Goal: Complete application form: Complete application form

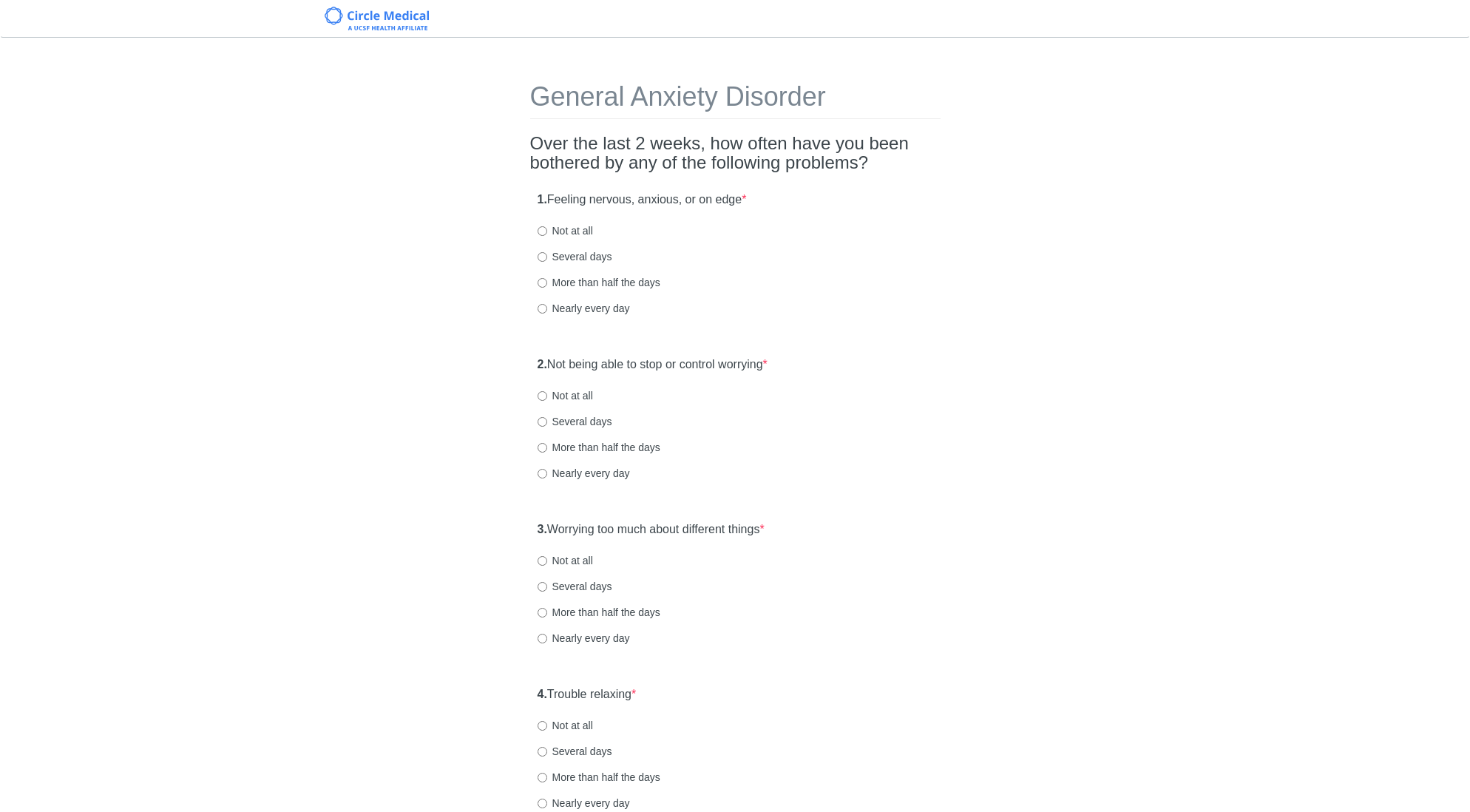
click at [1010, 237] on div "General Anxiety Disorder Over the last 2 weeks, how often have you been bothere…" at bounding box center [735, 695] width 865 height 1285
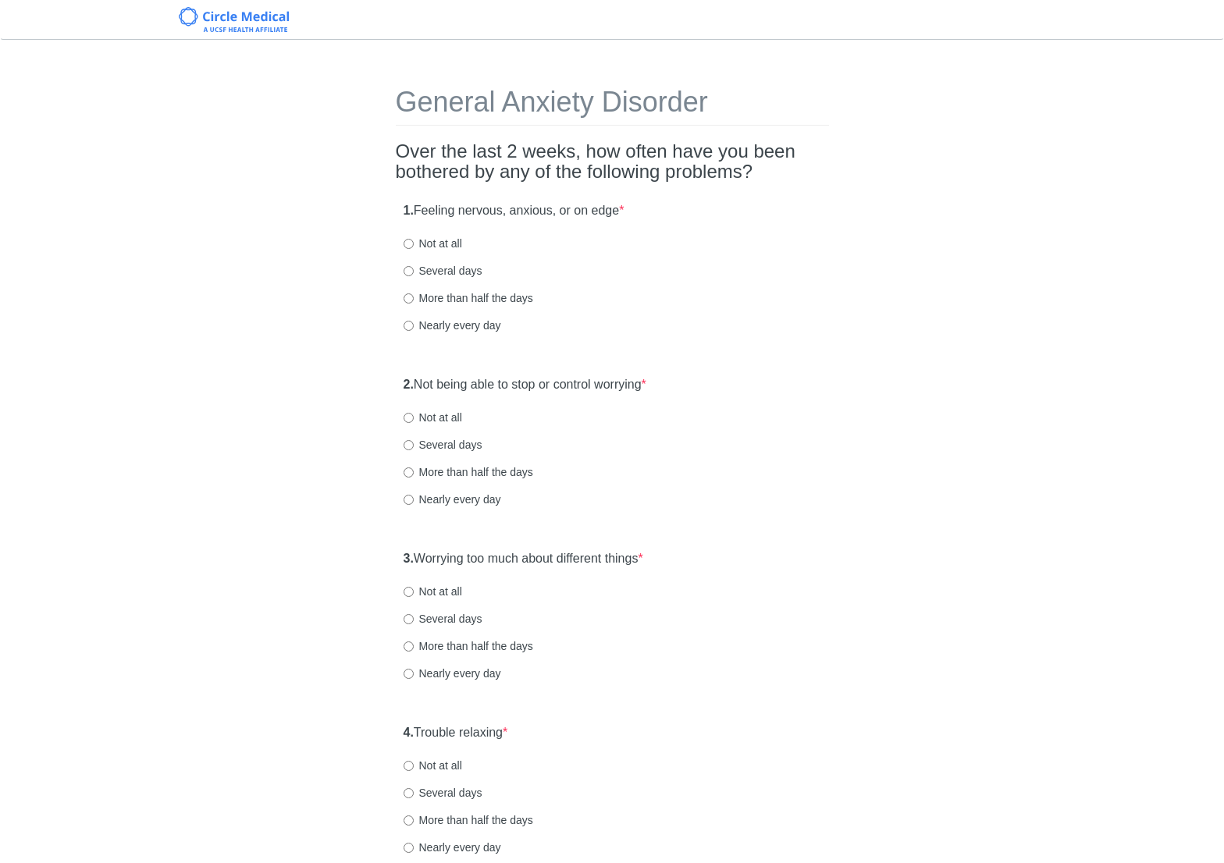
click at [461, 275] on label "Several days" at bounding box center [442, 271] width 79 height 16
click at [414, 275] on input "Several days" at bounding box center [408, 271] width 10 height 10
radio input "true"
click at [769, 339] on div "1. Feeling nervous, anxious, or on edge * Not at all Several days More than hal…" at bounding box center [612, 275] width 433 height 162
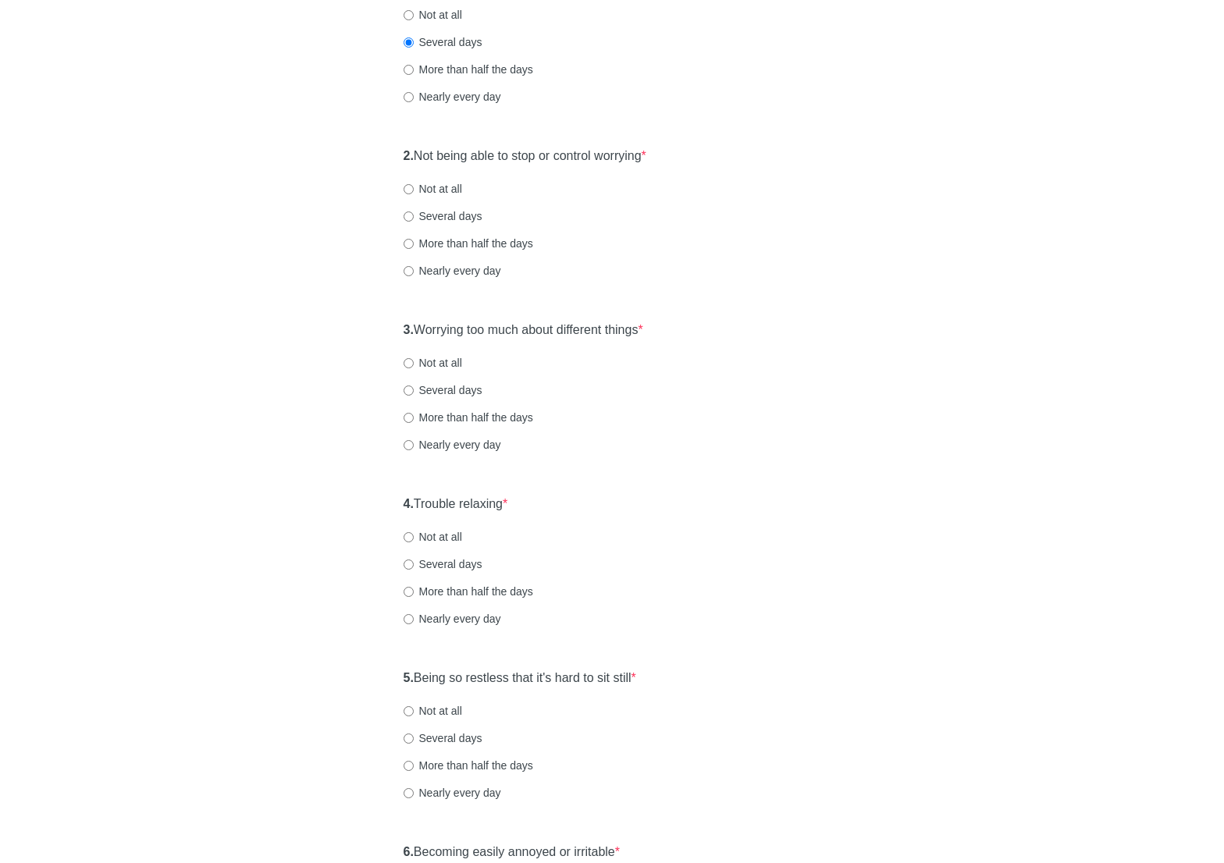
scroll to position [230, 0]
click at [439, 184] on label "Not at all" at bounding box center [432, 187] width 59 height 16
click at [414, 184] on input "Not at all" at bounding box center [408, 188] width 10 height 10
radio input "true"
click at [729, 265] on div "Nearly every day" at bounding box center [611, 269] width 417 height 16
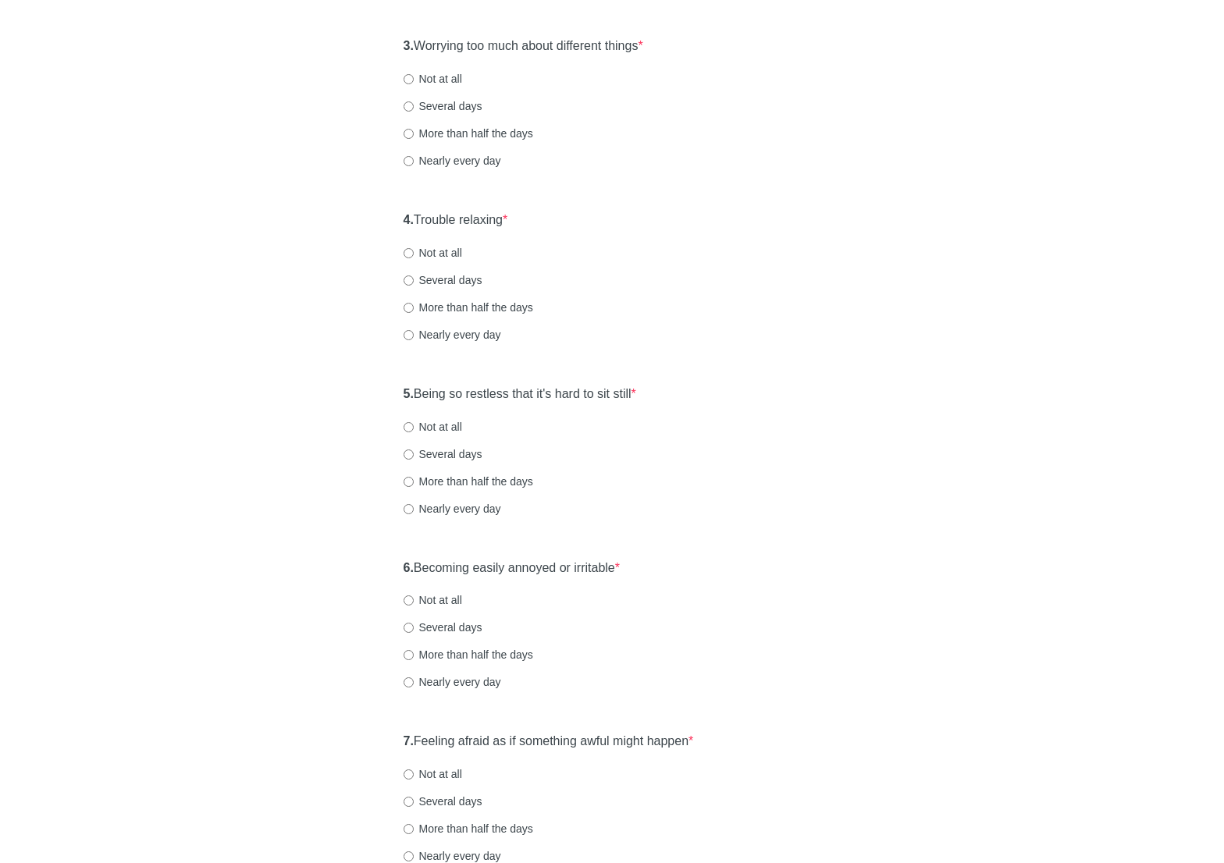
scroll to position [514, 0]
click at [438, 281] on label "Several days" at bounding box center [442, 278] width 79 height 16
click at [414, 281] on input "Several days" at bounding box center [408, 278] width 10 height 10
radio input "true"
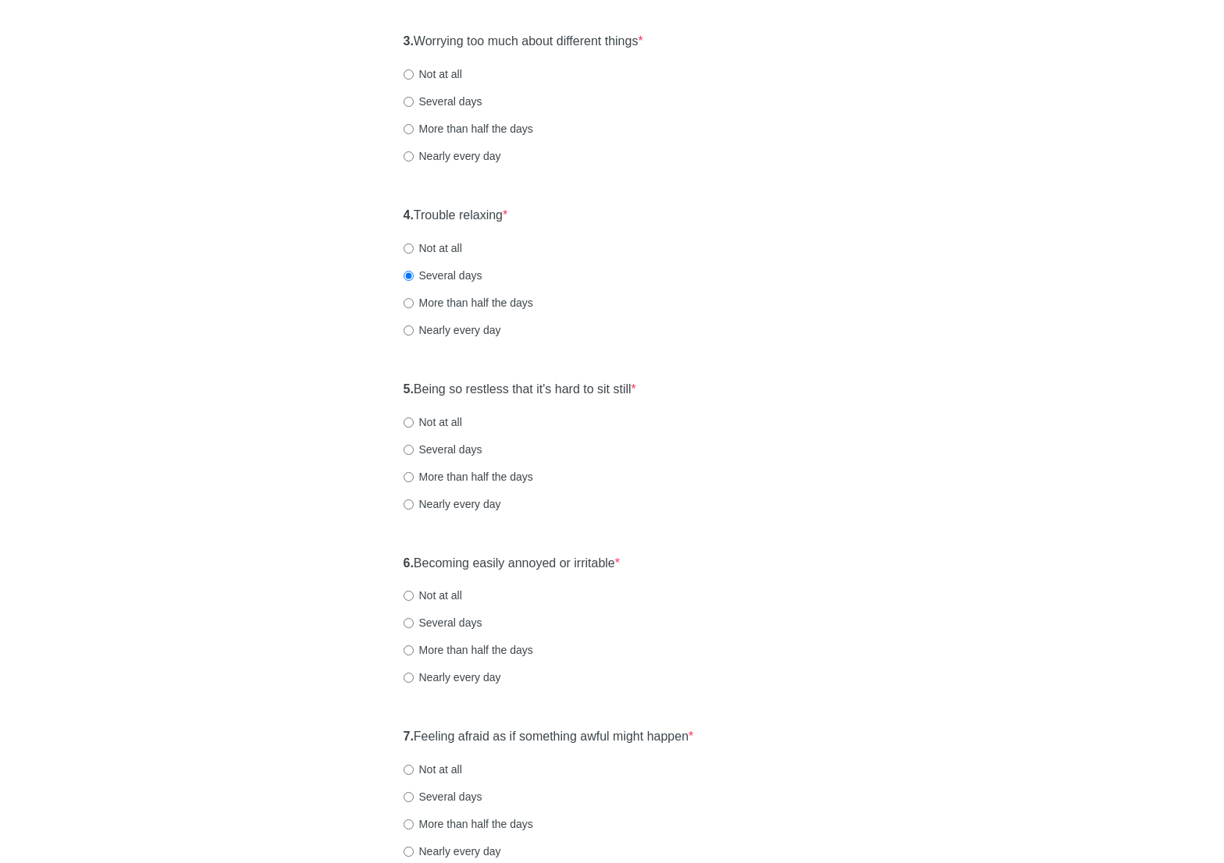
click at [701, 310] on div "4. Trouble relaxing * Not at all Several days More than half the days Nearly ev…" at bounding box center [612, 280] width 433 height 162
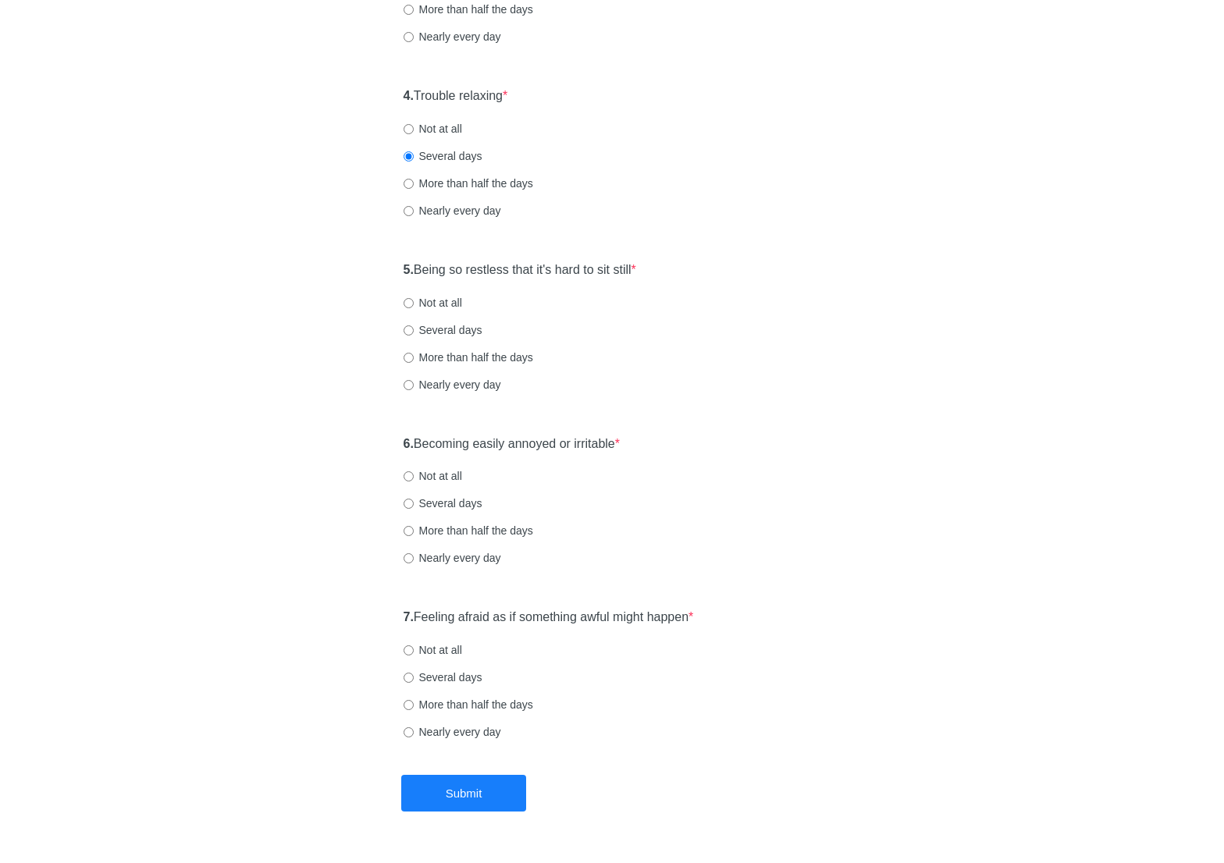
scroll to position [638, 0]
click at [439, 299] on label "Not at all" at bounding box center [432, 302] width 59 height 16
click at [414, 299] on input "Not at all" at bounding box center [408, 302] width 10 height 10
radio input "true"
click at [749, 374] on div "5. Being so restless that it's hard to sit still * Not at all Several days More…" at bounding box center [612, 334] width 433 height 162
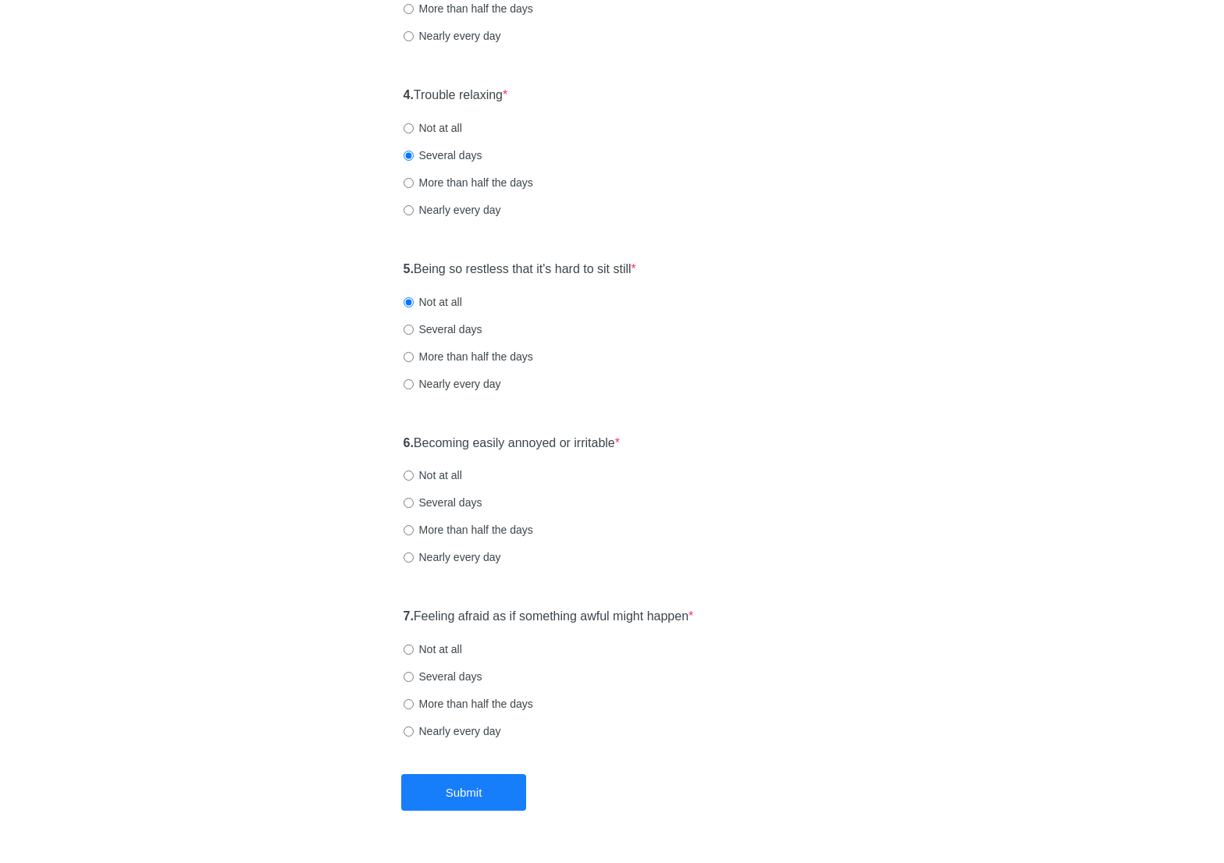
click at [592, 439] on label "6. Becoming easily annoyed or irritable *" at bounding box center [511, 444] width 217 height 18
click at [592, 494] on div "6. Becoming easily annoyed or irritable * Not at all Several days More than hal…" at bounding box center [612, 508] width 433 height 162
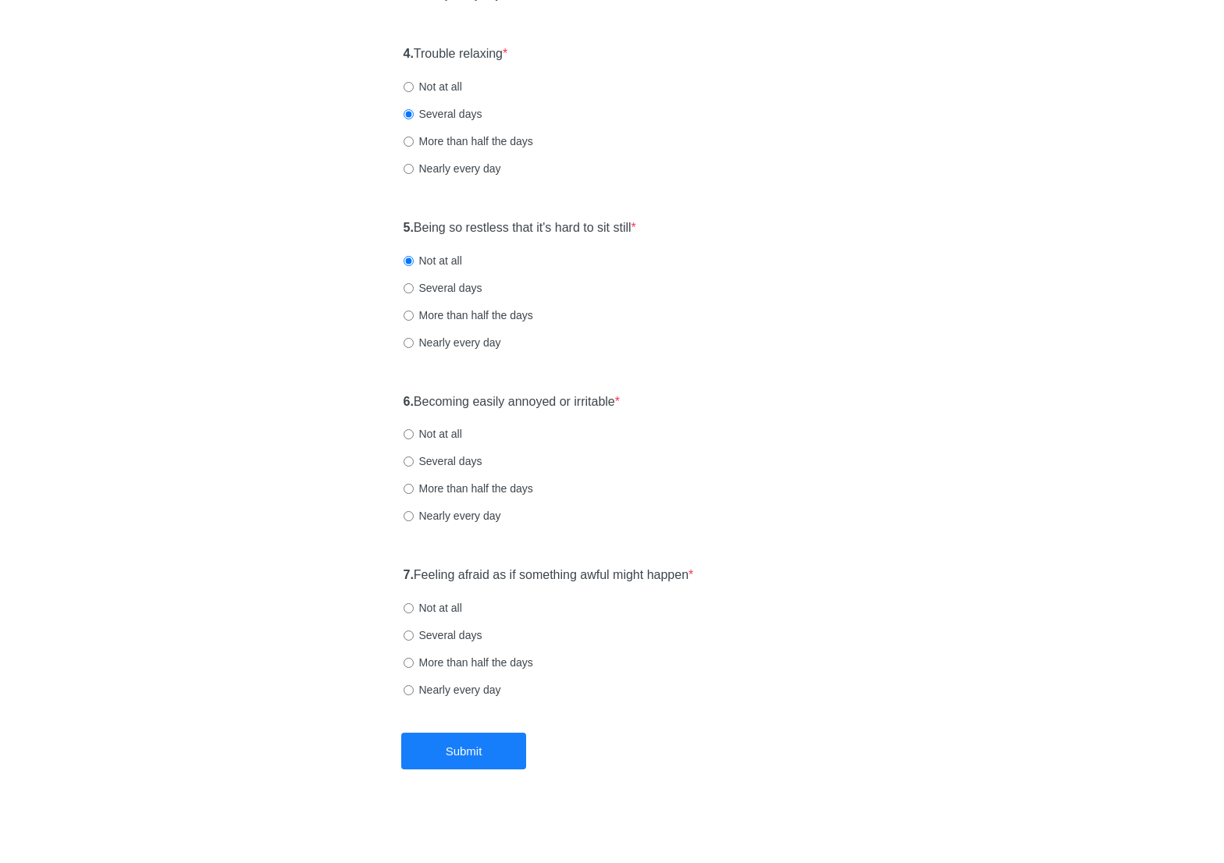
scroll to position [680, 0]
click at [440, 433] on label "Not at all" at bounding box center [432, 433] width 59 height 16
click at [414, 433] on input "Not at all" at bounding box center [408, 433] width 10 height 10
radio input "true"
click at [481, 572] on label "7. Feeling afraid as if something awful might happen *" at bounding box center [548, 575] width 290 height 18
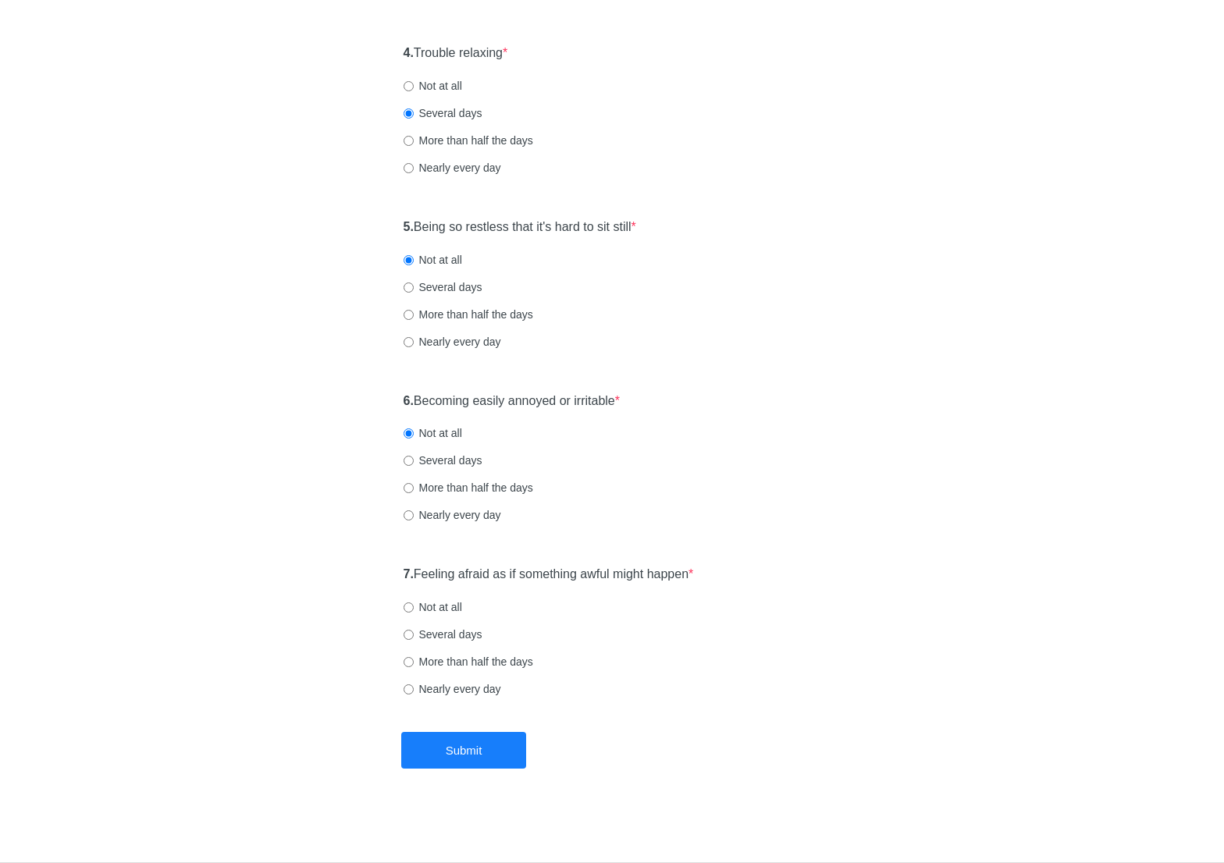
click at [457, 609] on label "Not at all" at bounding box center [432, 607] width 59 height 16
click at [414, 609] on input "Not at all" at bounding box center [408, 607] width 10 height 10
radio input "true"
click at [482, 756] on button "Submit" at bounding box center [463, 750] width 125 height 37
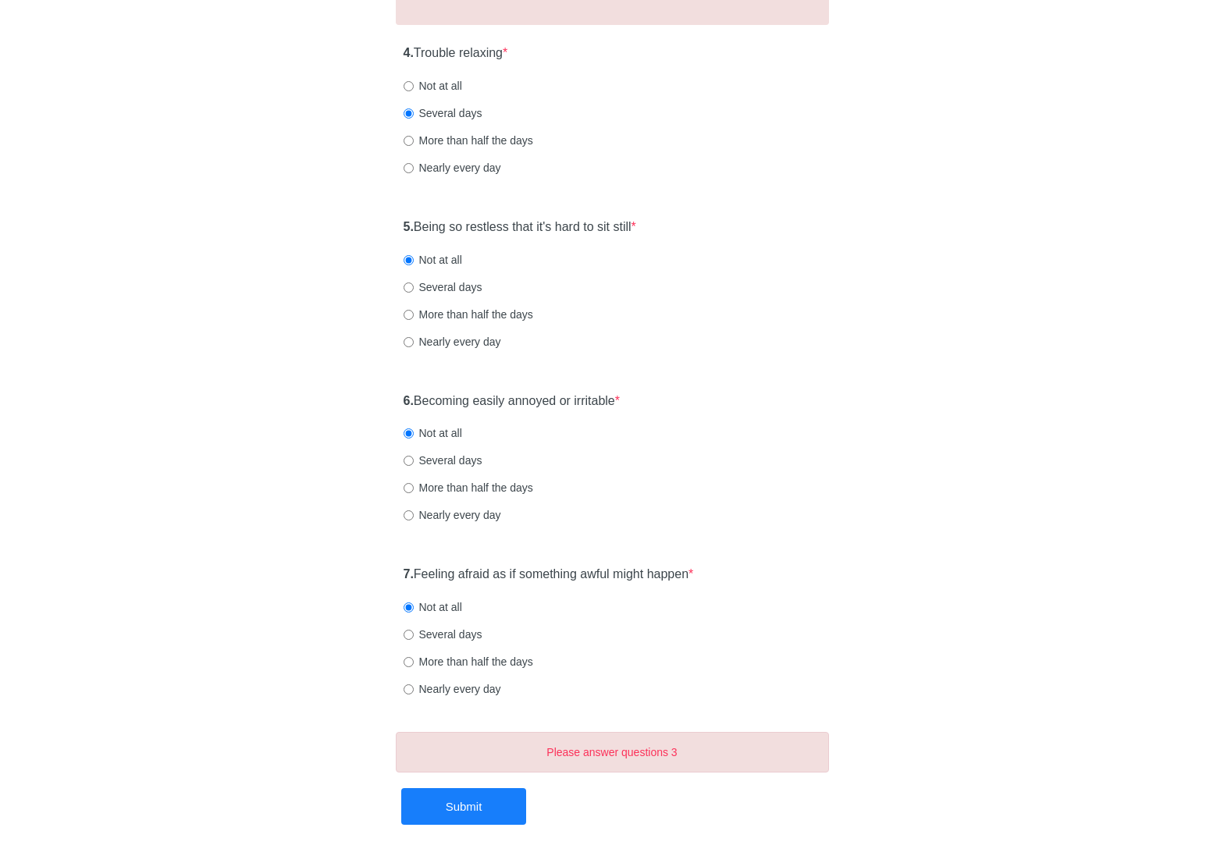
click at [746, 527] on div "6. Becoming easily annoyed or irritable * Not at all Several days More than hal…" at bounding box center [612, 466] width 433 height 162
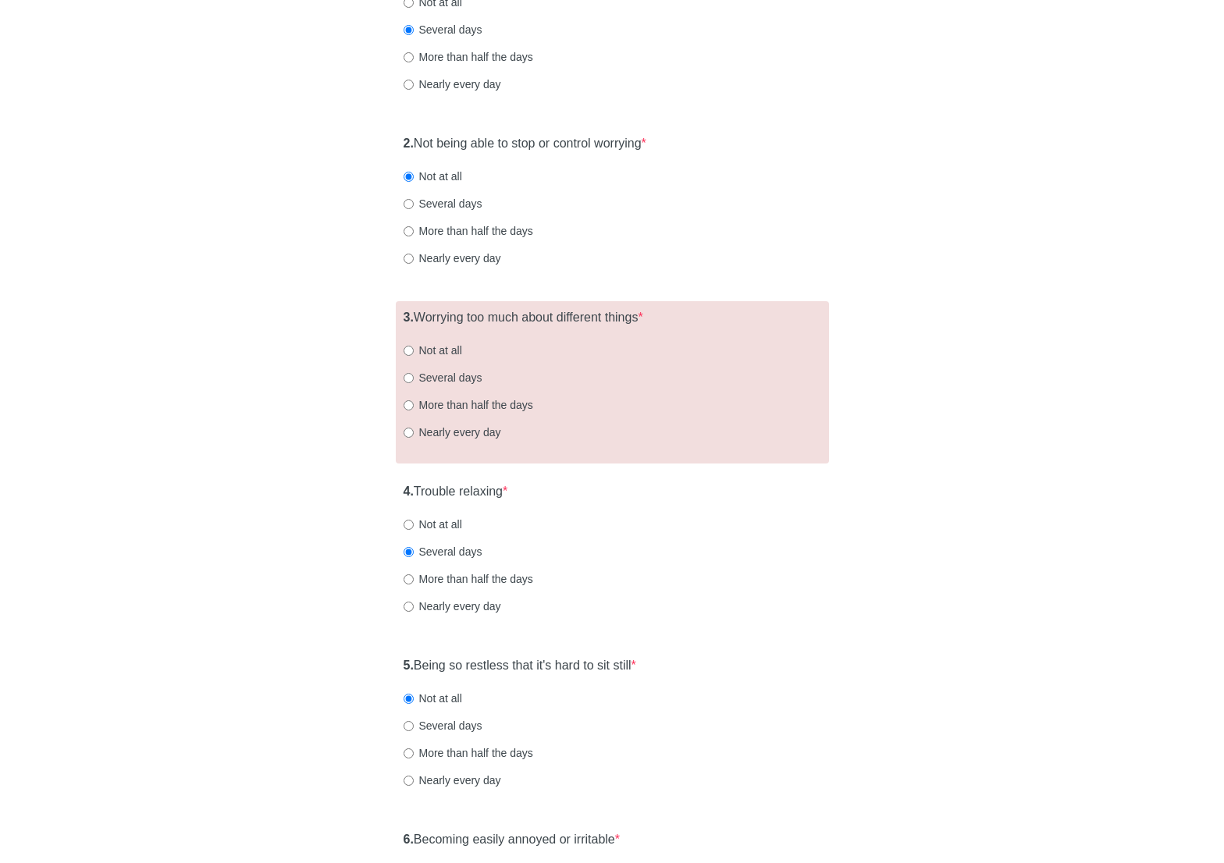
scroll to position [211, 0]
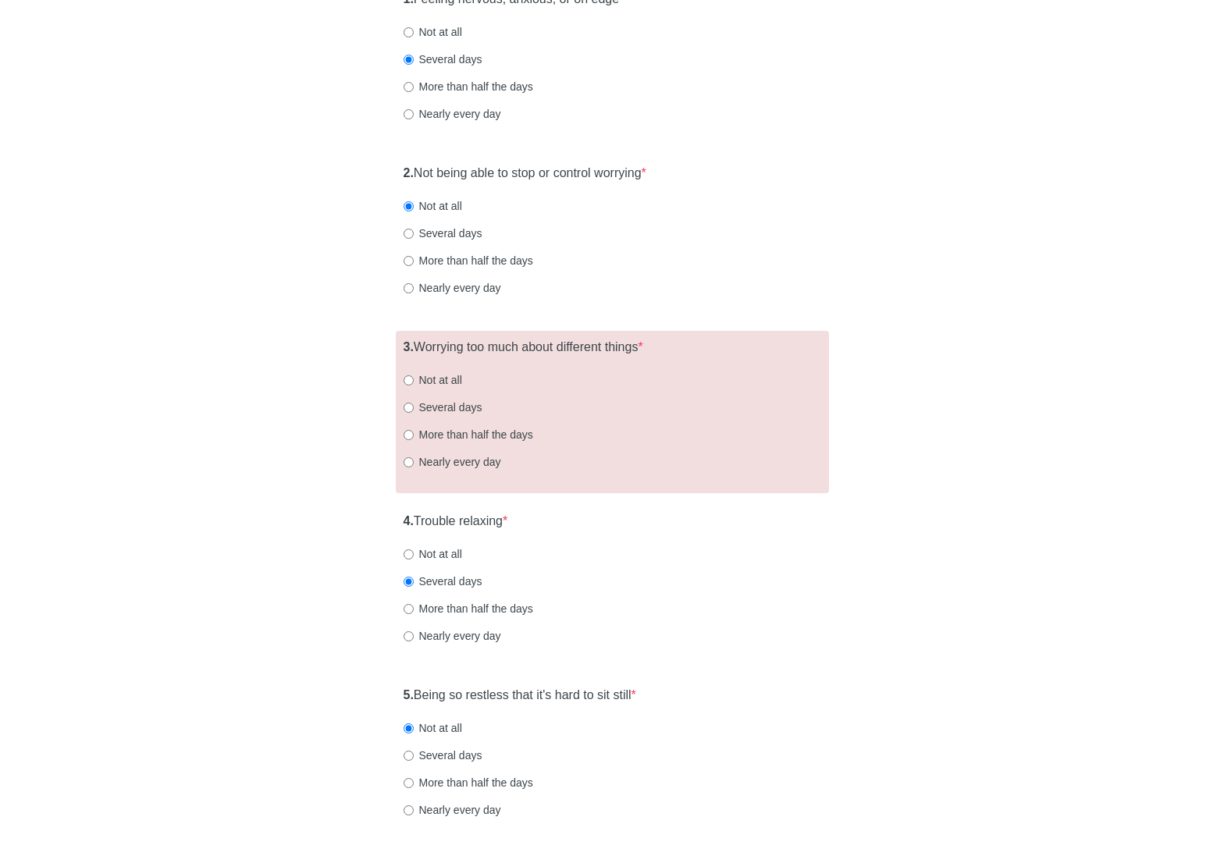
drag, startPoint x: 462, startPoint y: 403, endPoint x: 591, endPoint y: 410, distance: 129.0
click at [462, 403] on label "Several days" at bounding box center [442, 408] width 79 height 16
click at [414, 403] on input "Several days" at bounding box center [408, 408] width 10 height 10
radio input "true"
click at [1084, 437] on div "General Anxiety Disorder Over the last 2 weeks, how often have you been bothere…" at bounding box center [612, 616] width 1224 height 1544
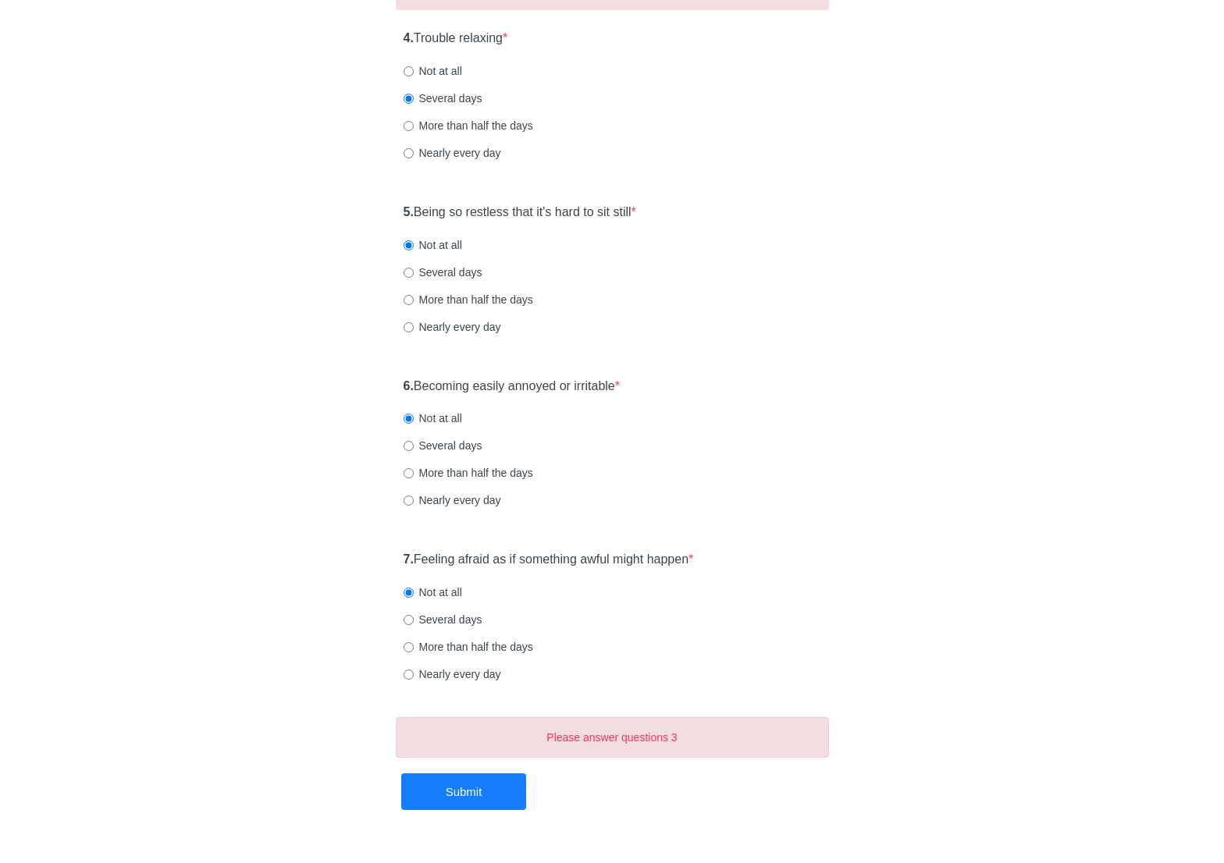
scroll to position [736, 0]
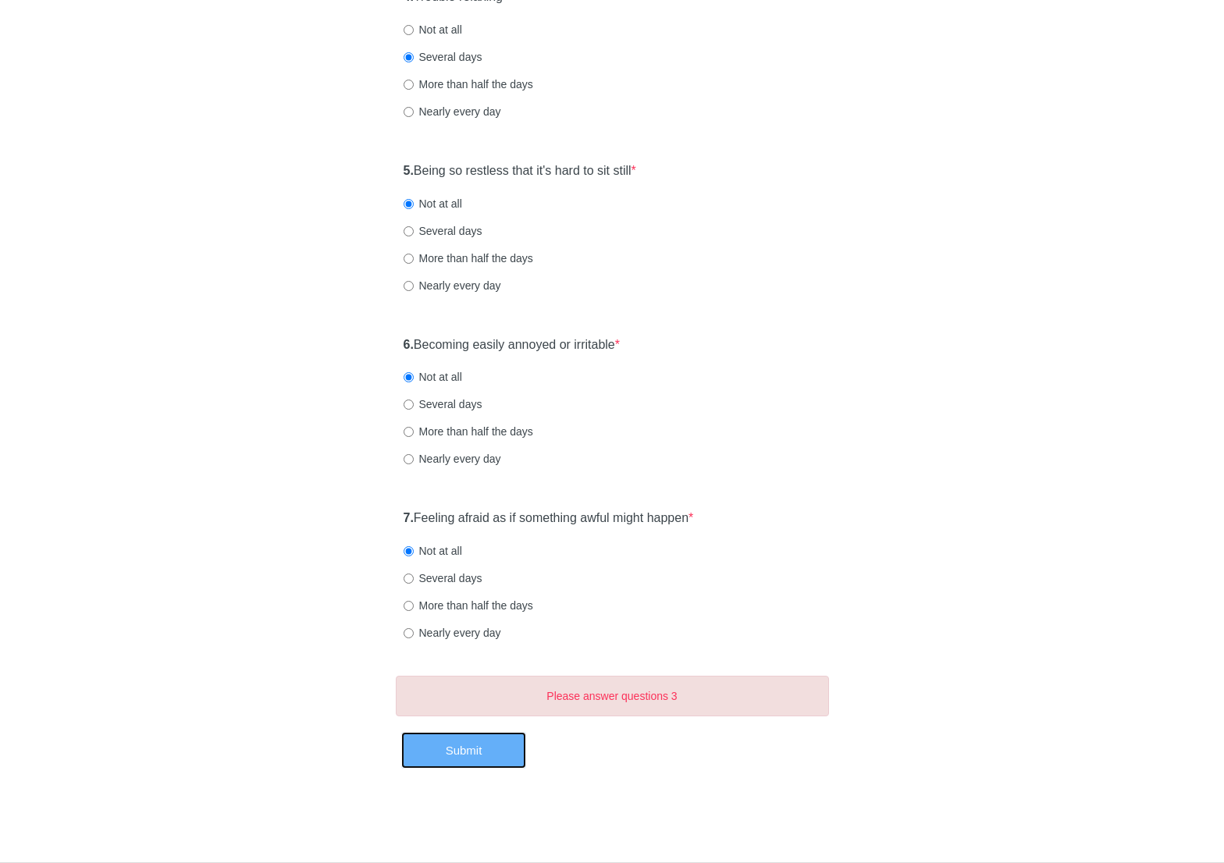
click at [480, 743] on button "Submit" at bounding box center [463, 750] width 125 height 37
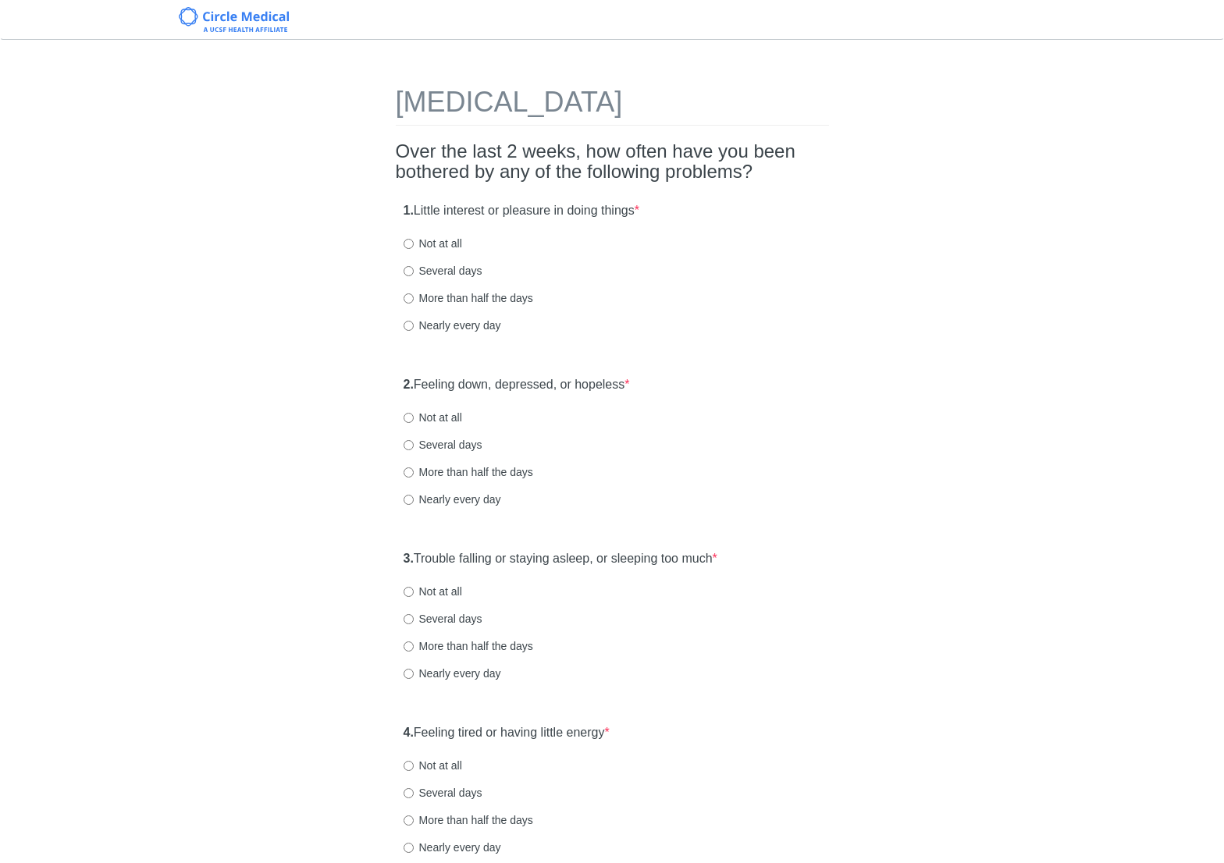
click at [426, 414] on label "Not at all" at bounding box center [432, 418] width 59 height 16
click at [414, 414] on input "Not at all" at bounding box center [408, 418] width 10 height 10
radio input "true"
click at [456, 234] on div "1. Little interest or pleasure in doing things * Not at all Several days More t…" at bounding box center [612, 275] width 433 height 162
click at [449, 250] on label "Not at all" at bounding box center [432, 244] width 59 height 16
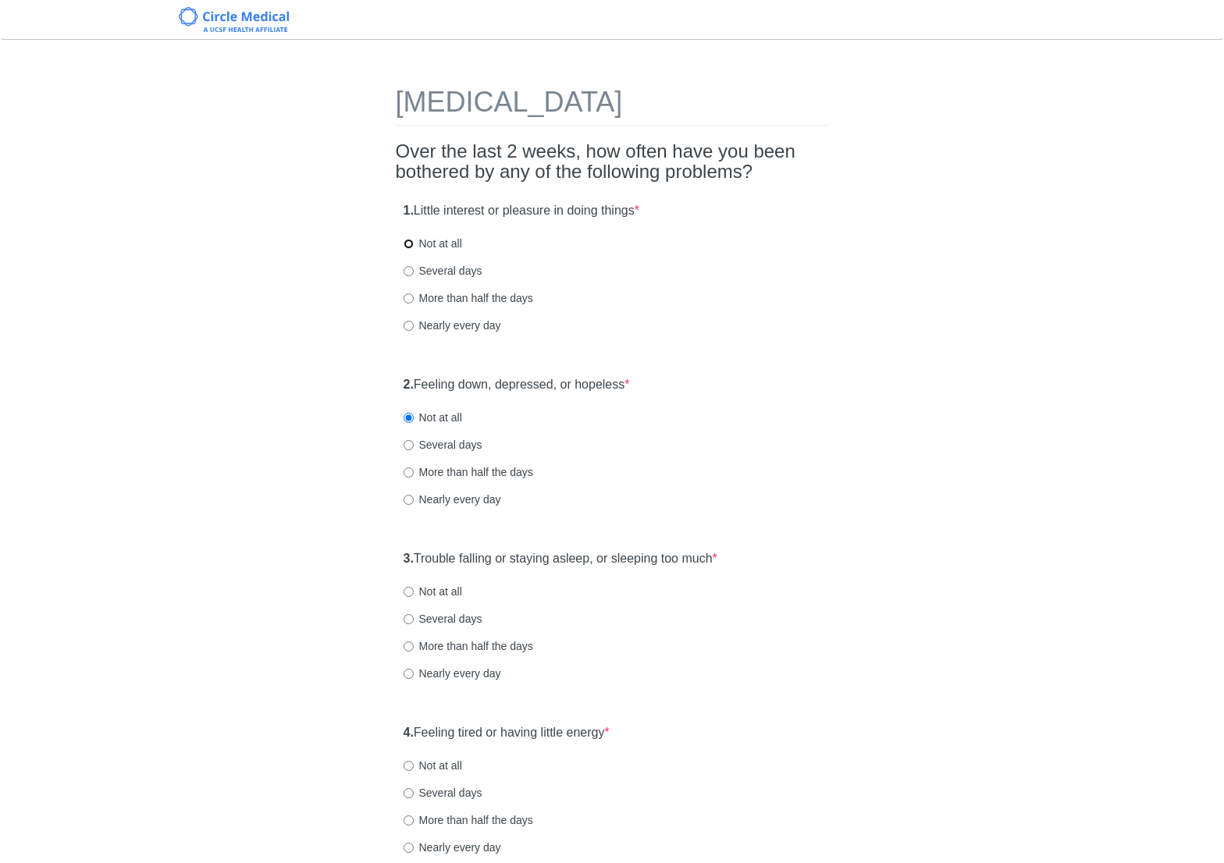
click at [414, 249] on input "Not at all" at bounding box center [408, 244] width 10 height 10
radio input "true"
click at [681, 286] on div "1. Little interest or pleasure in doing things * Not at all Several days More t…" at bounding box center [612, 275] width 433 height 162
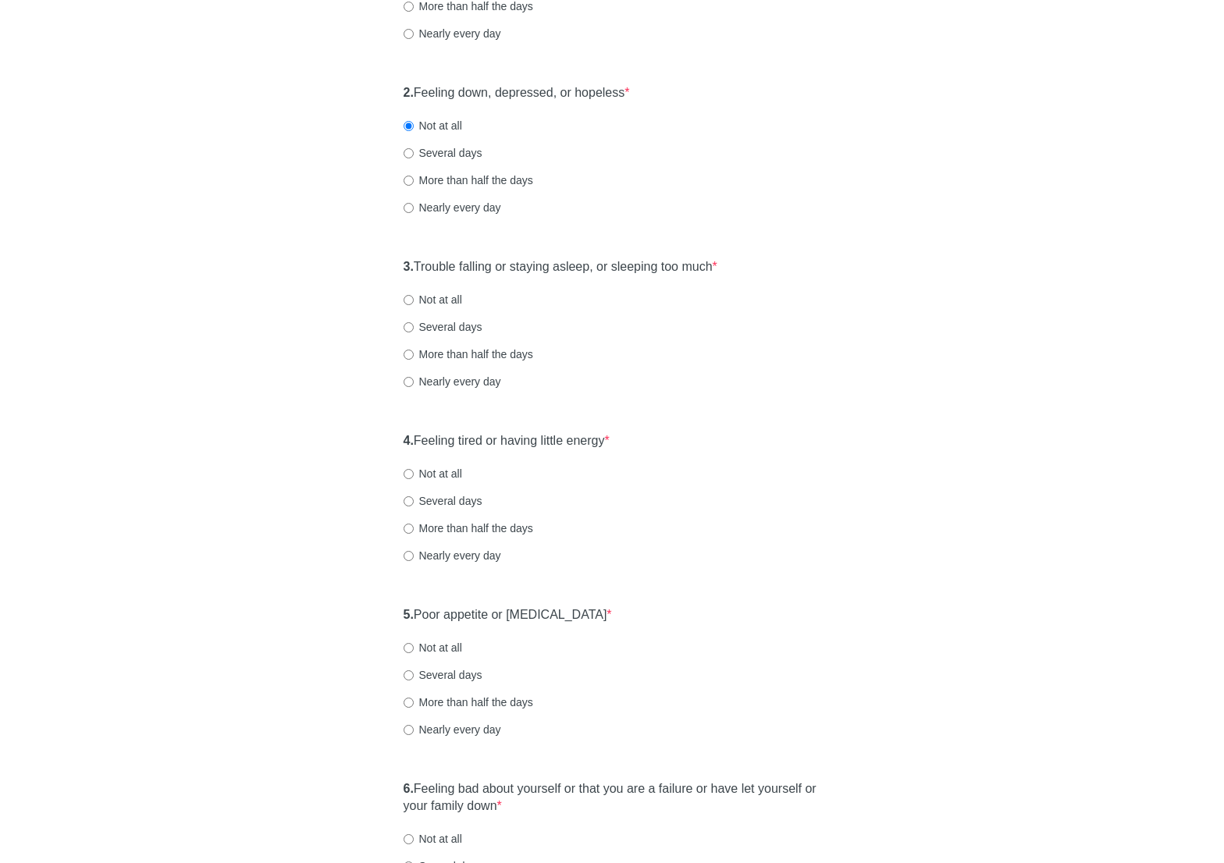
scroll to position [312, 0]
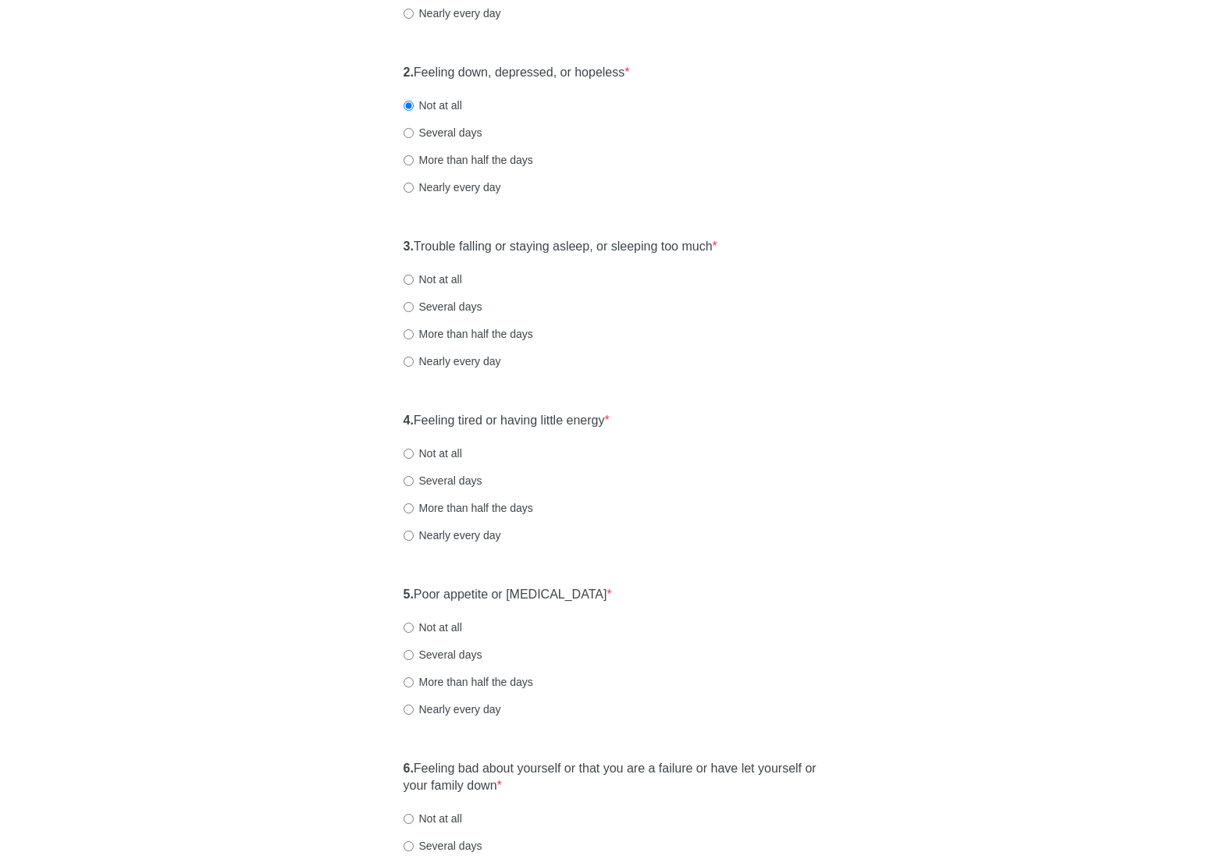
click at [442, 279] on label "Not at all" at bounding box center [432, 280] width 59 height 16
click at [414, 279] on input "Not at all" at bounding box center [408, 280] width 10 height 10
radio input "true"
click at [734, 306] on div "Several days" at bounding box center [611, 307] width 417 height 16
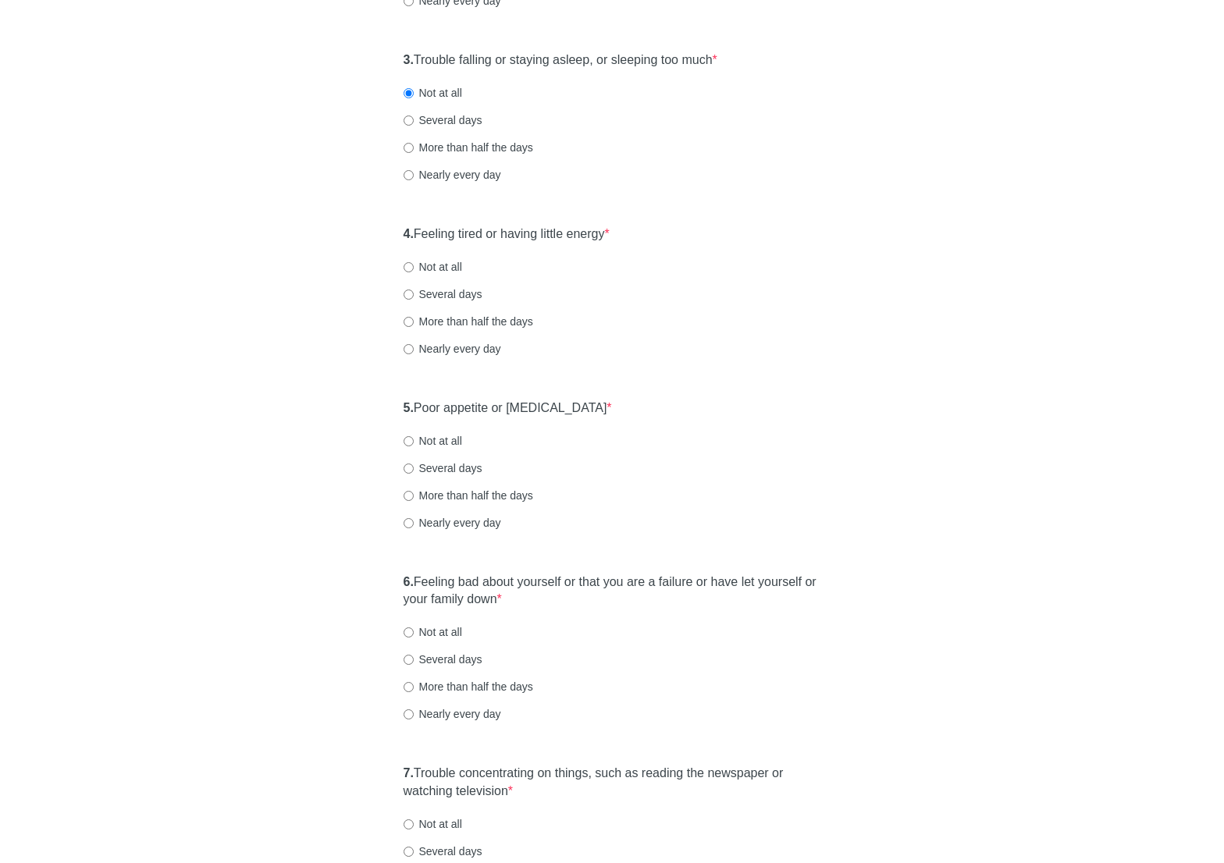
scroll to position [499, 0]
drag, startPoint x: 451, startPoint y: 268, endPoint x: 578, endPoint y: 279, distance: 127.7
click at [451, 268] on label "Not at all" at bounding box center [432, 266] width 59 height 16
click at [414, 268] on input "Not at all" at bounding box center [408, 266] width 10 height 10
radio input "true"
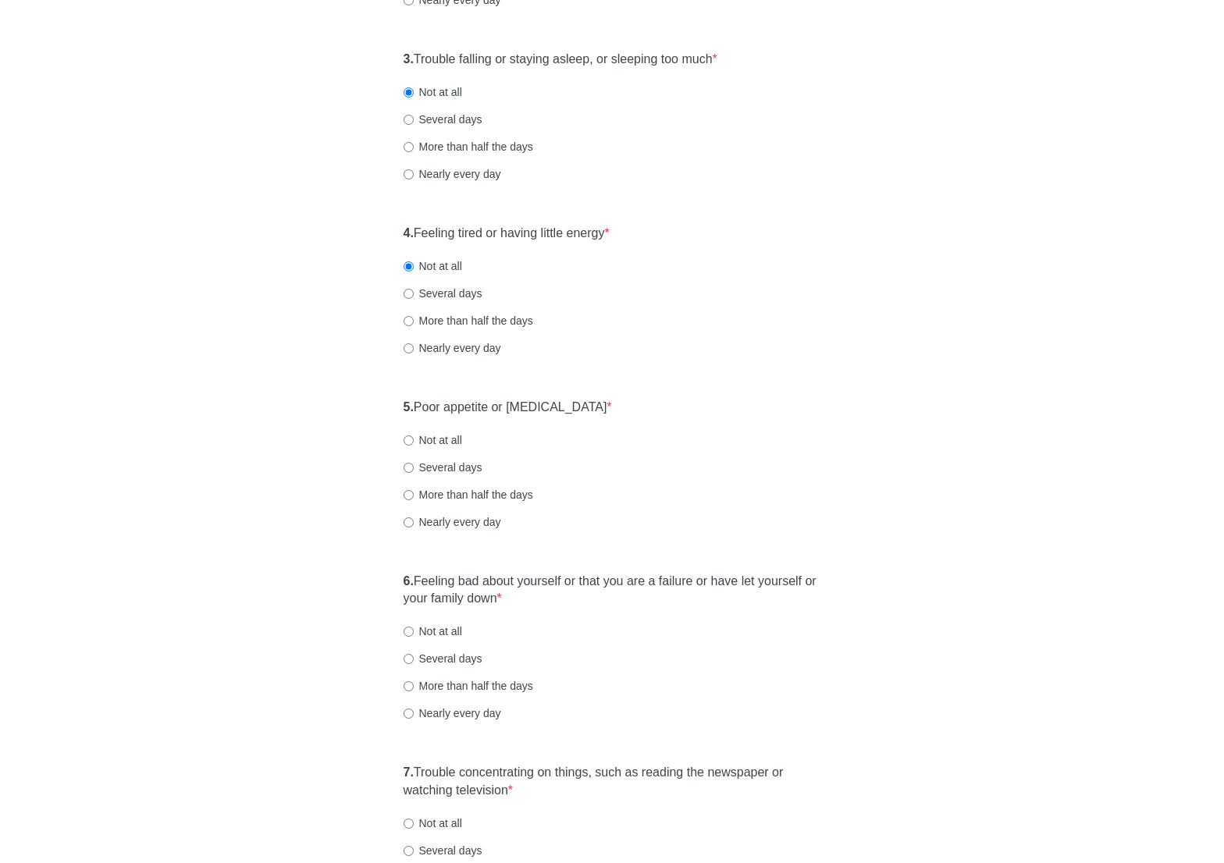
click at [789, 300] on div "Several days" at bounding box center [611, 294] width 417 height 16
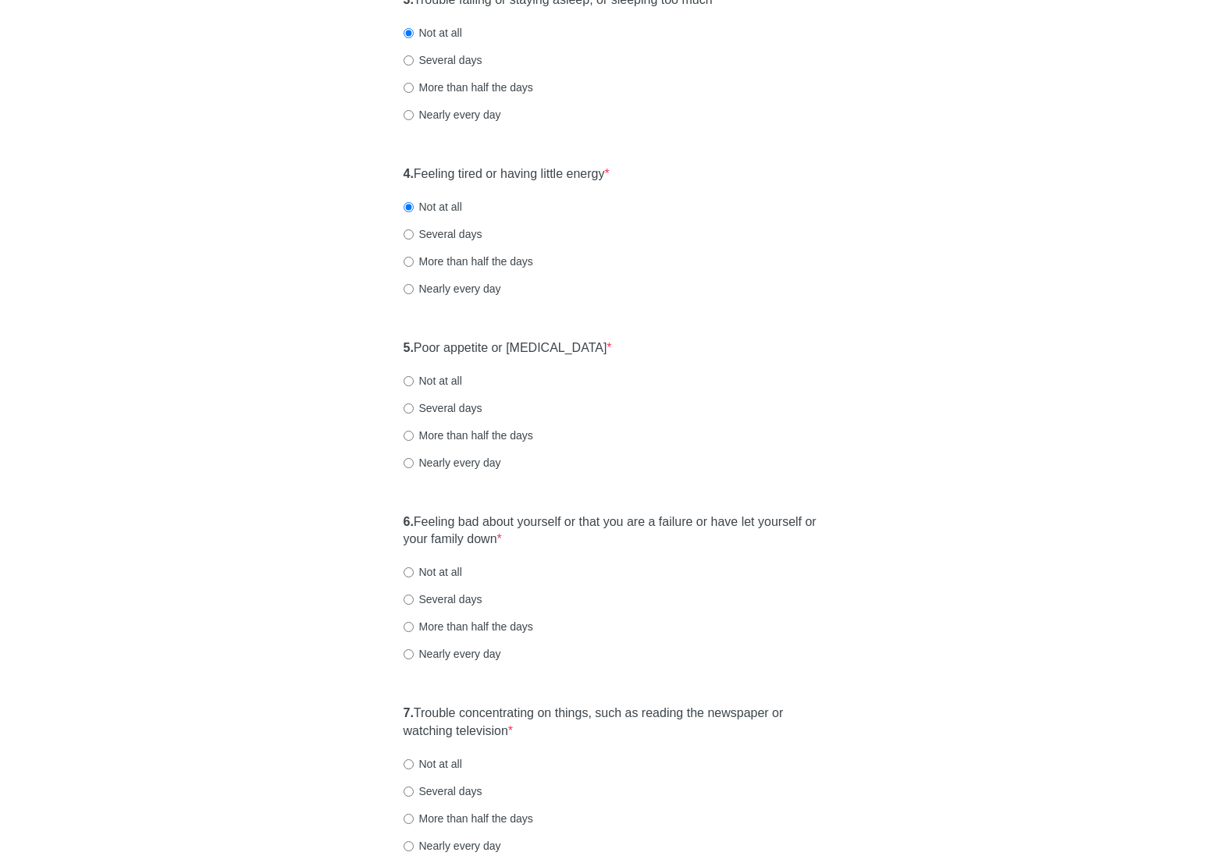
scroll to position [531, 0]
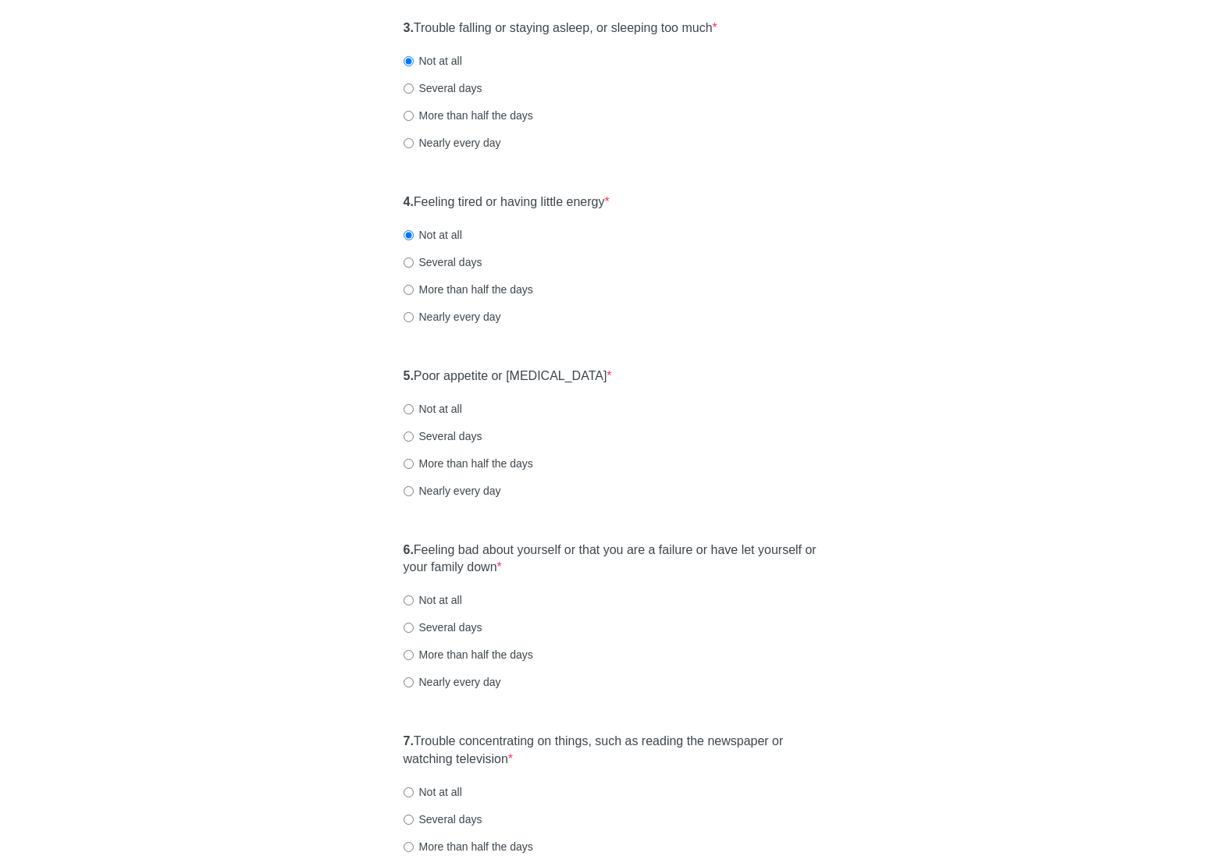
click at [470, 266] on label "Several days" at bounding box center [442, 262] width 79 height 16
click at [414, 266] on input "Several days" at bounding box center [408, 263] width 10 height 10
radio input "true"
click at [826, 280] on div "4. Feeling tired or having little energy * Not at all Several days More than ha…" at bounding box center [612, 267] width 433 height 162
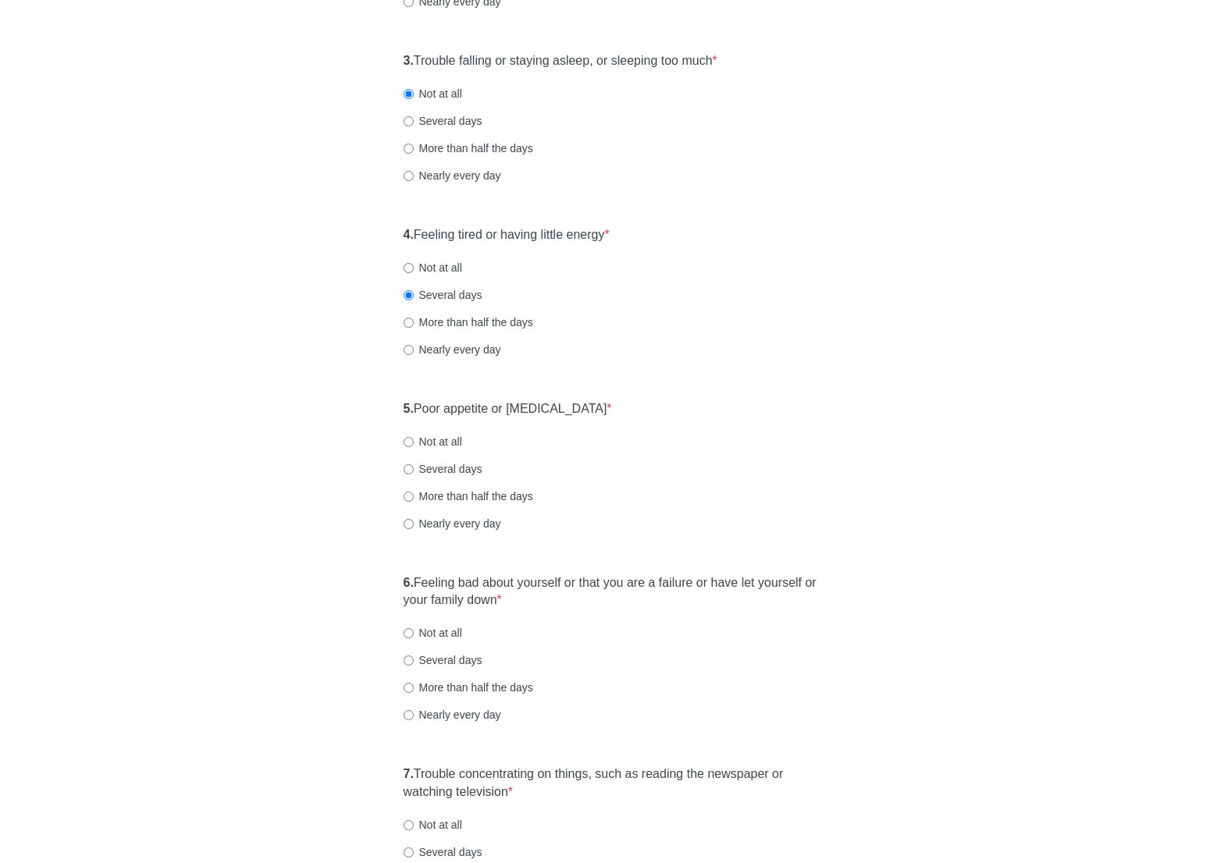
scroll to position [468, 0]
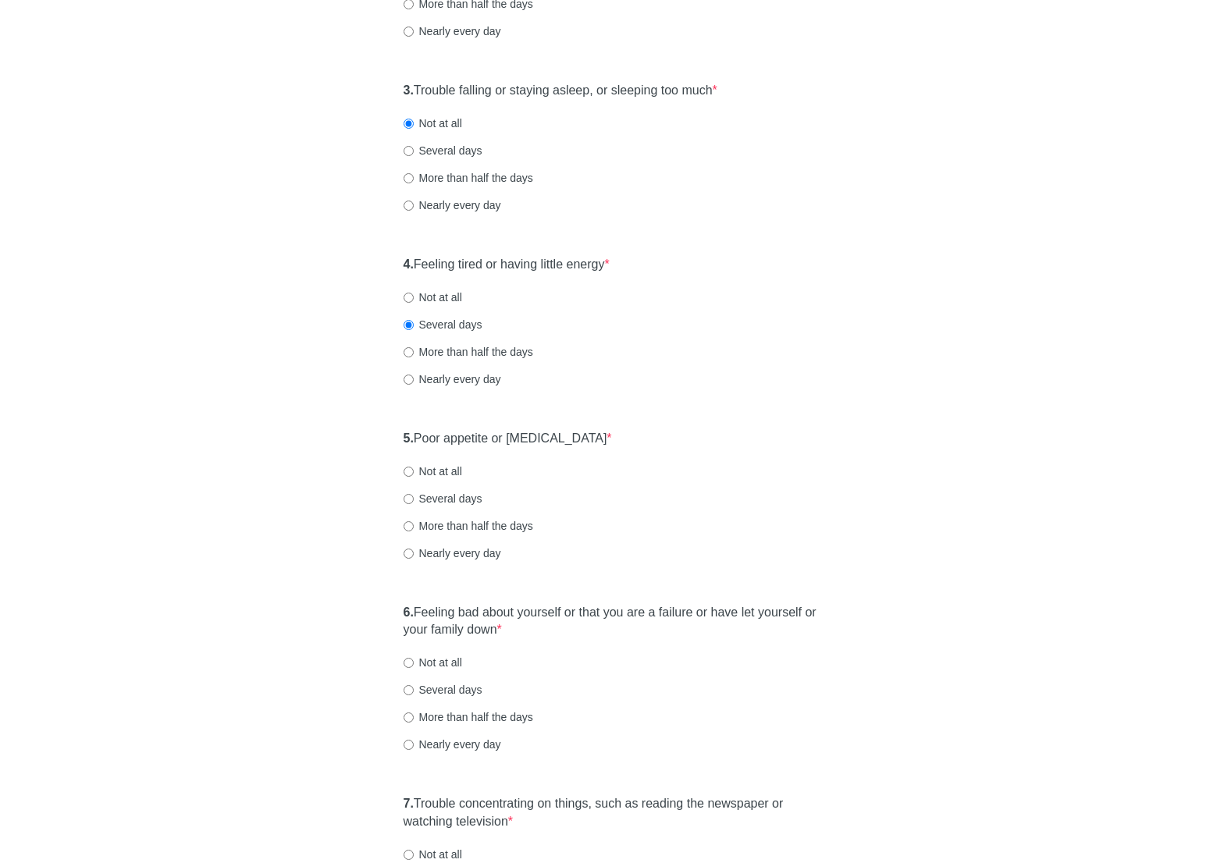
click at [453, 151] on label "Several days" at bounding box center [442, 151] width 79 height 16
click at [414, 151] on input "Several days" at bounding box center [408, 151] width 10 height 10
radio input "true"
click at [744, 240] on div "[MEDICAL_DATA] Over the last 2 weeks, how often have you been bothered by any o…" at bounding box center [612, 474] width 457 height 1775
click at [457, 295] on label "Not at all" at bounding box center [432, 298] width 59 height 16
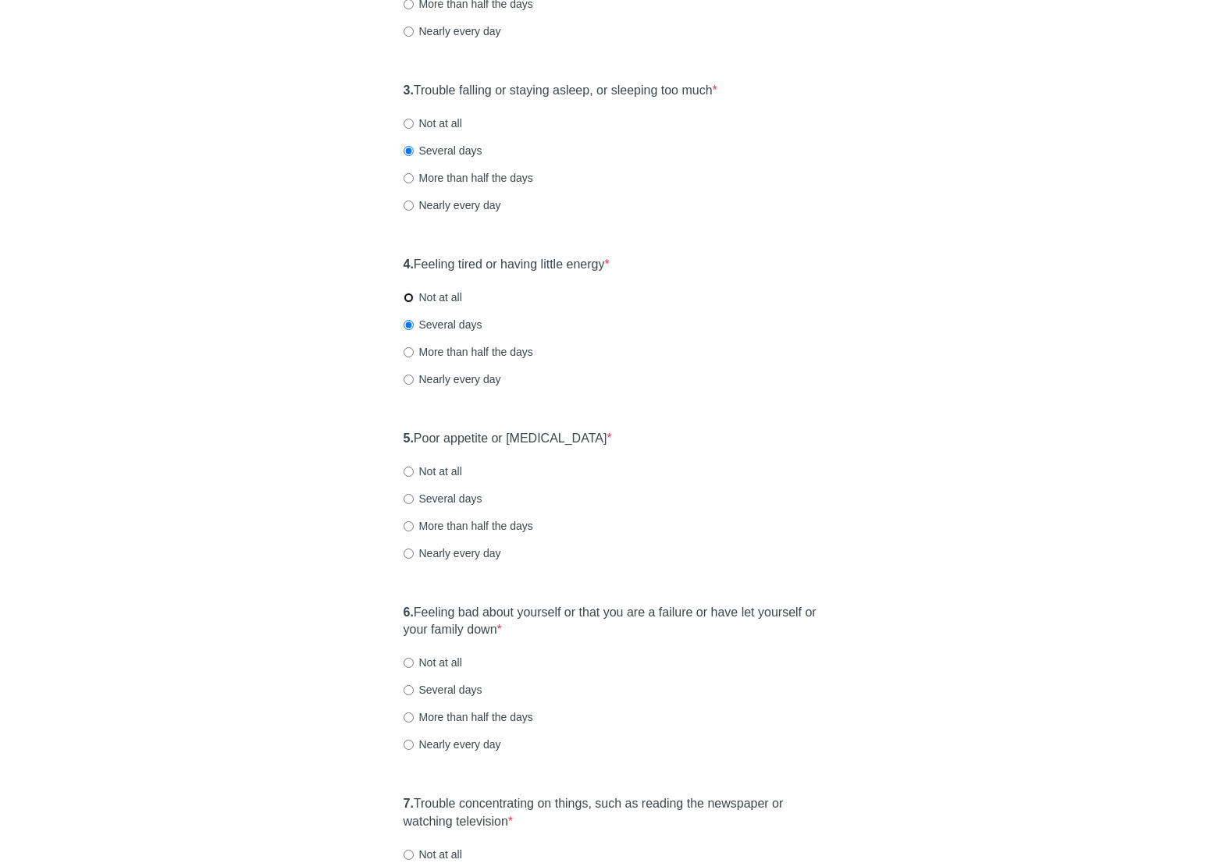
click at [414, 295] on input "Not at all" at bounding box center [408, 298] width 10 height 10
radio input "true"
click at [659, 317] on div "Several days" at bounding box center [611, 325] width 417 height 16
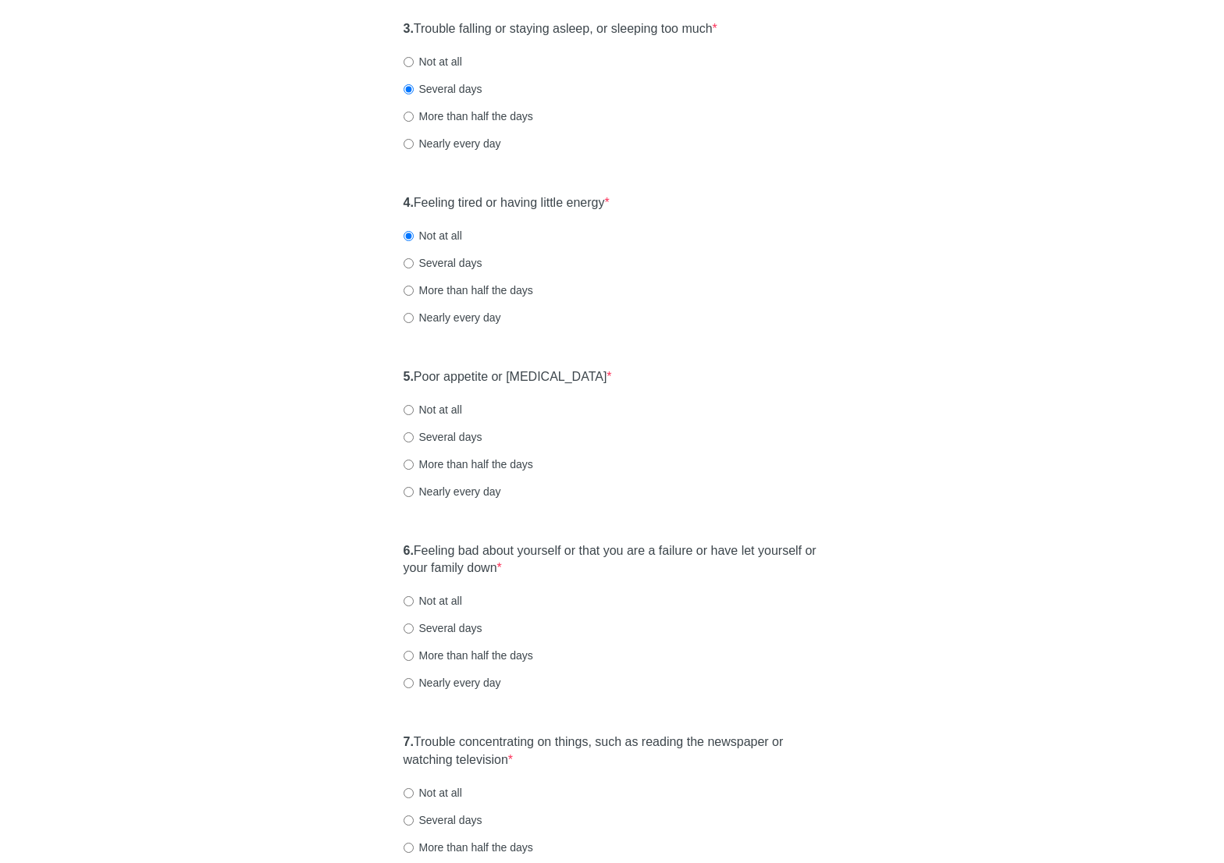
scroll to position [531, 0]
click at [628, 375] on div "5. Poor appetite or [MEDICAL_DATA] * Not at all Several days More than half the…" at bounding box center [612, 441] width 433 height 162
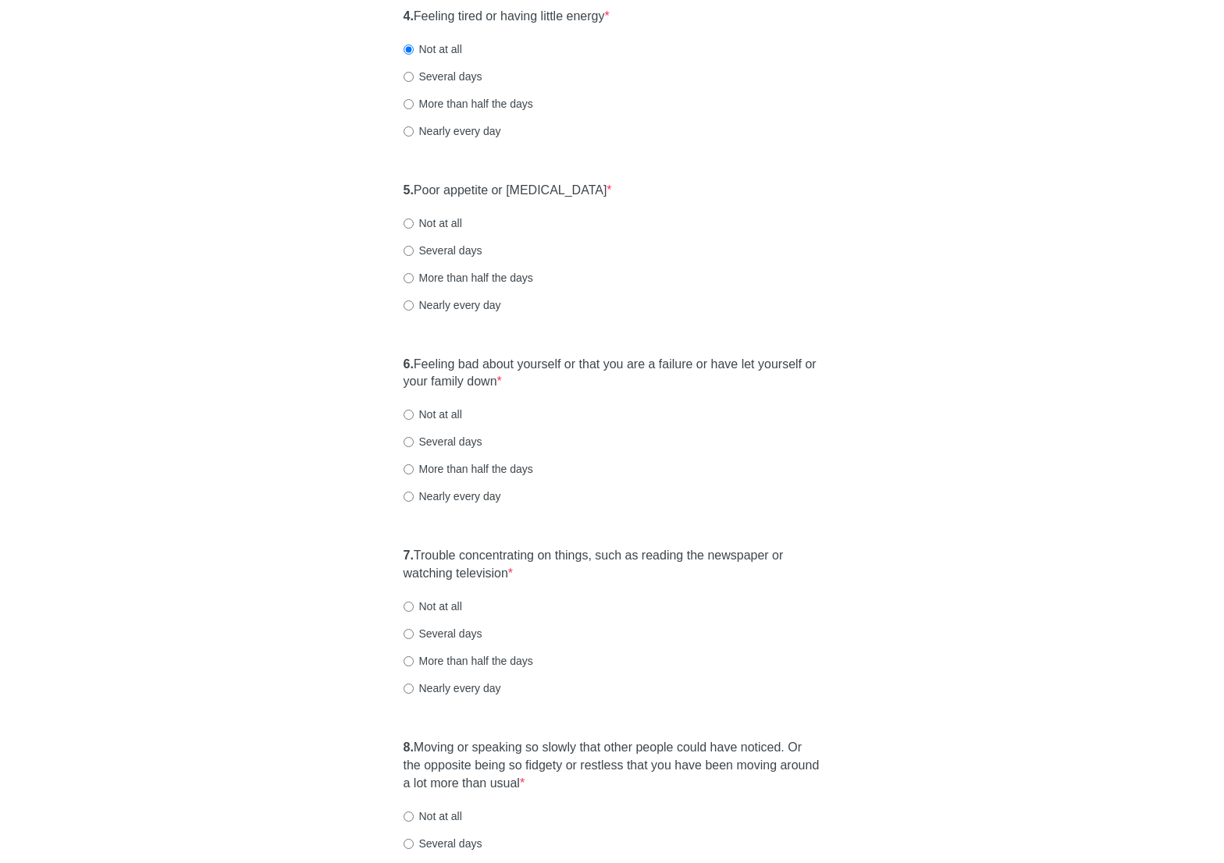
scroll to position [718, 0]
click at [453, 222] on label "Not at all" at bounding box center [432, 222] width 59 height 16
click at [414, 222] on input "Not at all" at bounding box center [408, 222] width 10 height 10
radio input "true"
click at [581, 247] on div "Several days" at bounding box center [611, 249] width 417 height 16
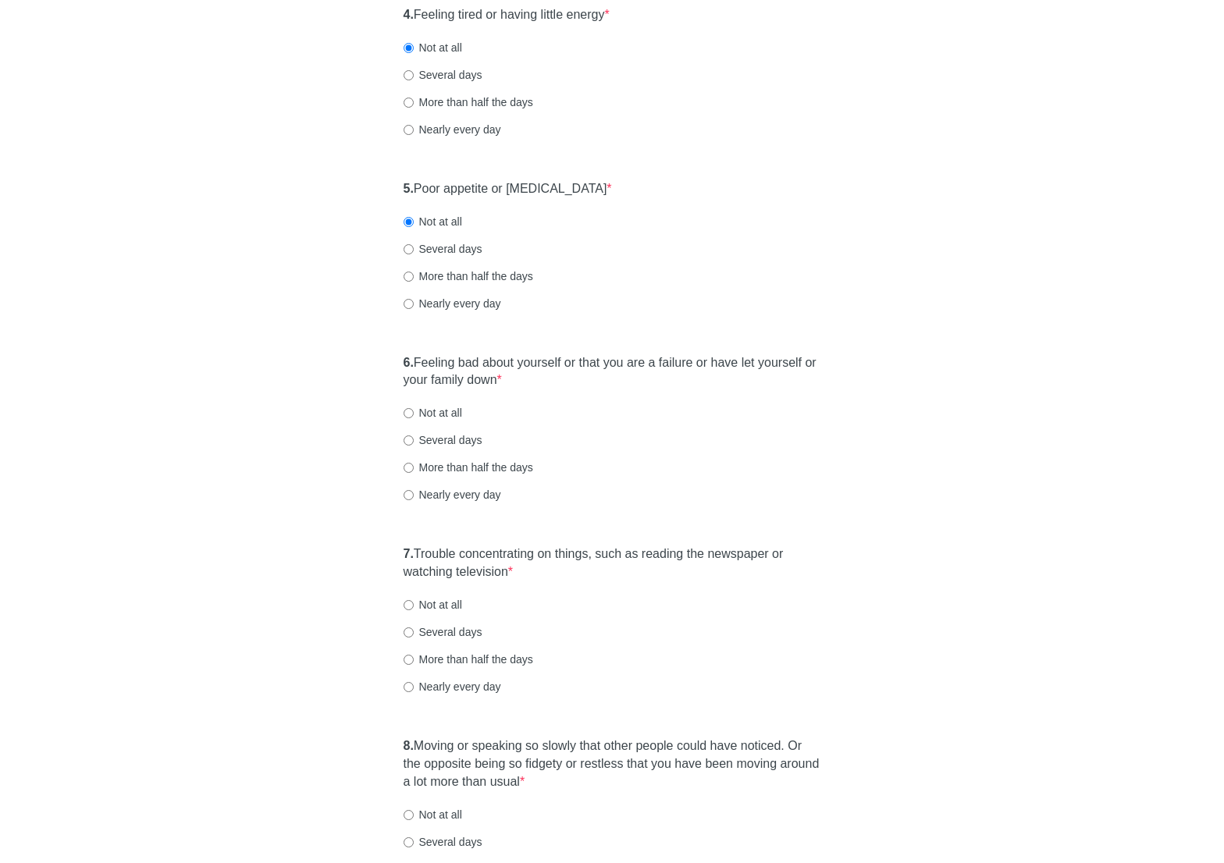
click at [652, 418] on div "Not at all" at bounding box center [611, 413] width 417 height 16
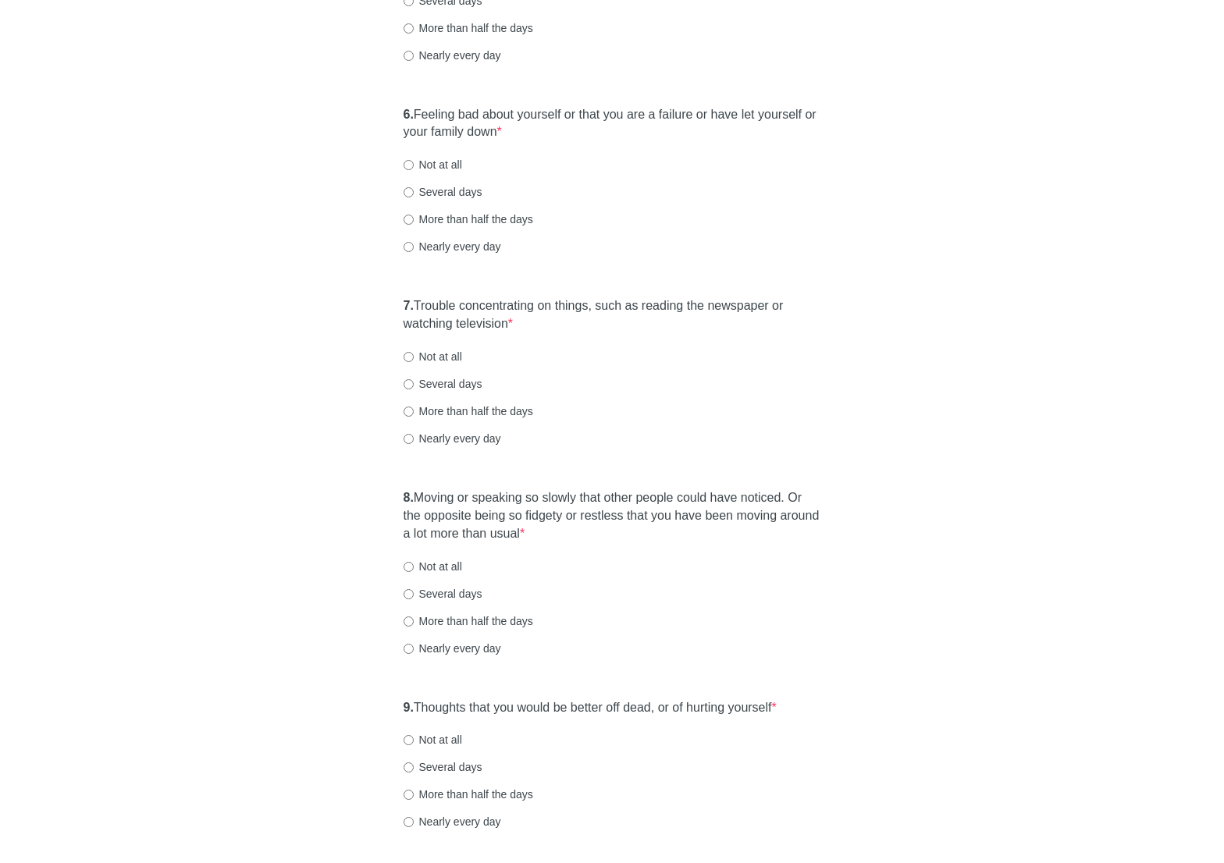
scroll to position [968, 0]
click at [442, 172] on div "6. Feeling bad about yourself or that you are a failure or have let yourself or…" at bounding box center [612, 187] width 433 height 180
click at [440, 160] on label "Not at all" at bounding box center [432, 163] width 59 height 16
click at [414, 160] on input "Not at all" at bounding box center [408, 163] width 10 height 10
radio input "true"
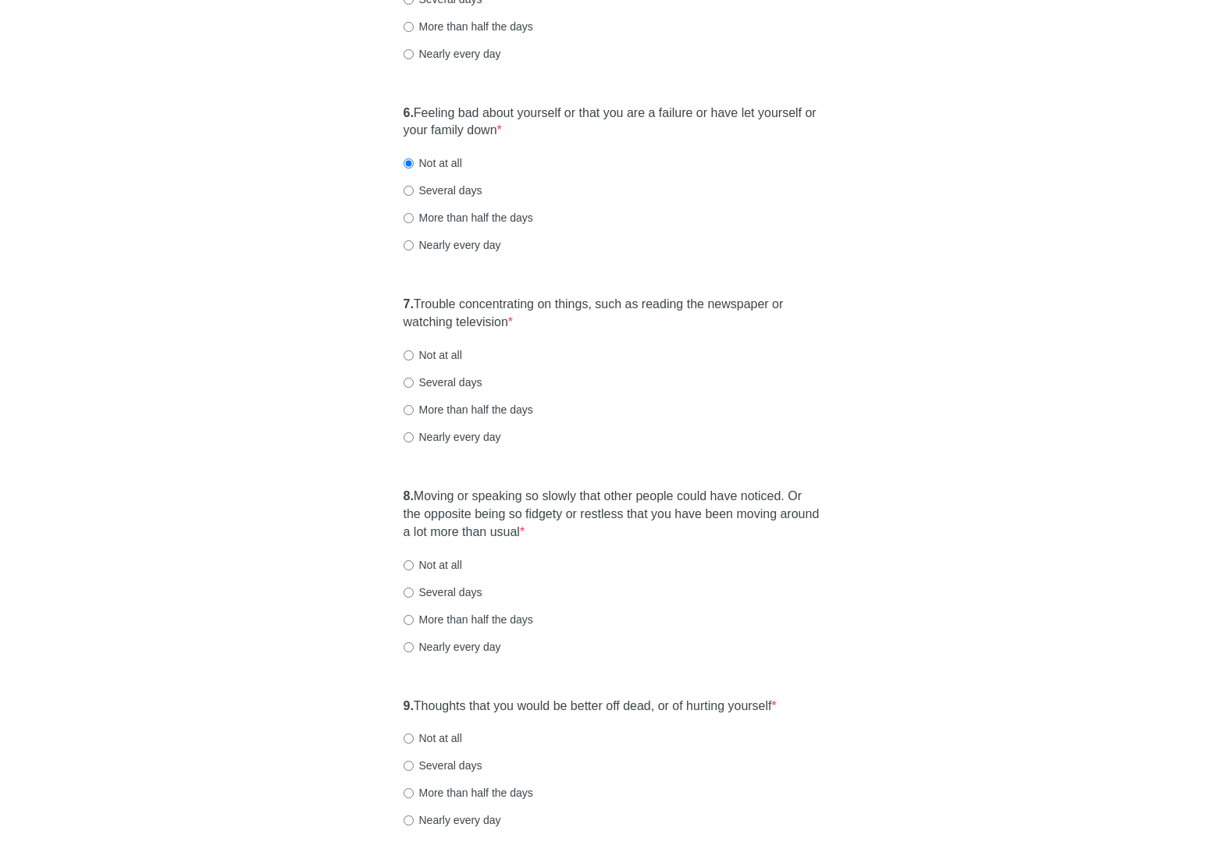
click at [616, 179] on div "6. Feeling bad about yourself or that you are a failure or have let yourself or…" at bounding box center [612, 187] width 433 height 180
click at [677, 301] on label "7. Trouble concentrating on things, such as reading the newspaper or watching t…" at bounding box center [611, 314] width 417 height 36
click at [767, 368] on div "7. Trouble concentrating on things, such as reading the newspaper or watching t…" at bounding box center [612, 378] width 433 height 180
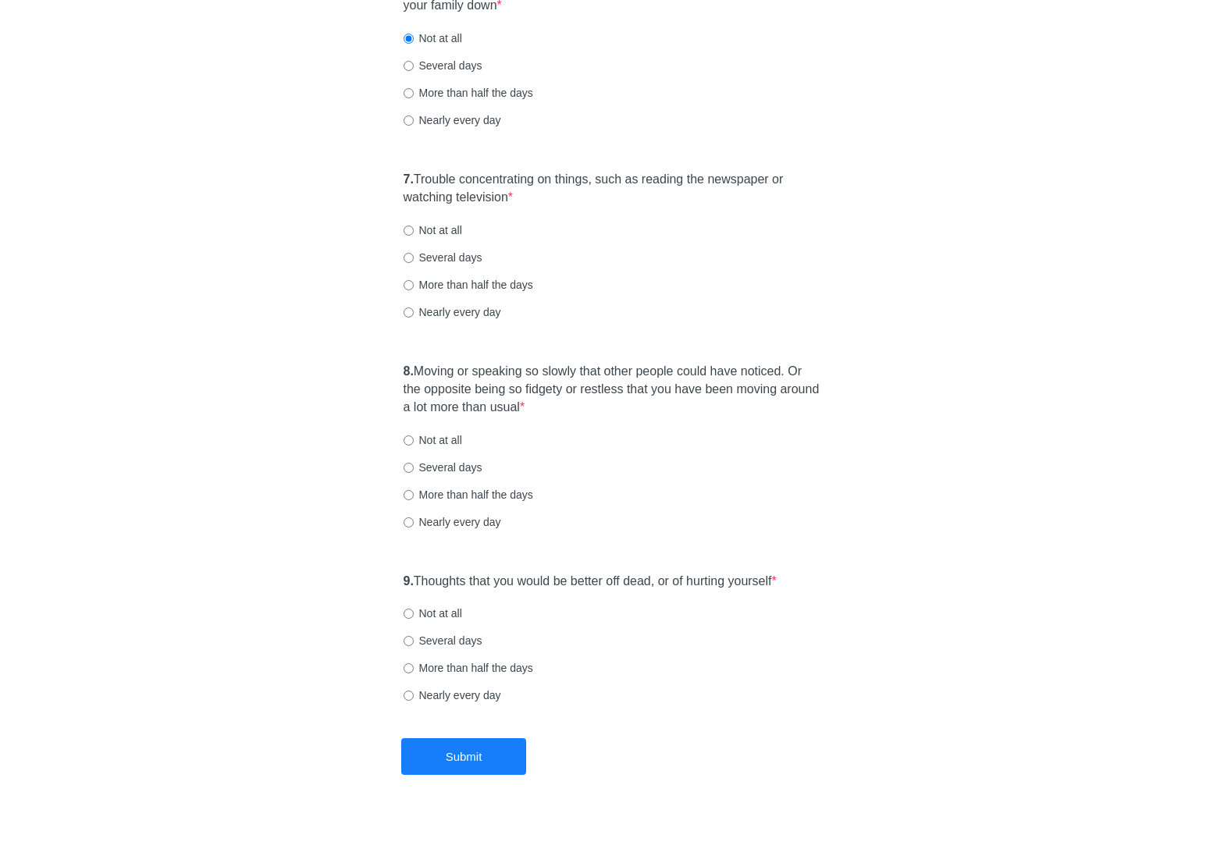
scroll to position [1099, 0]
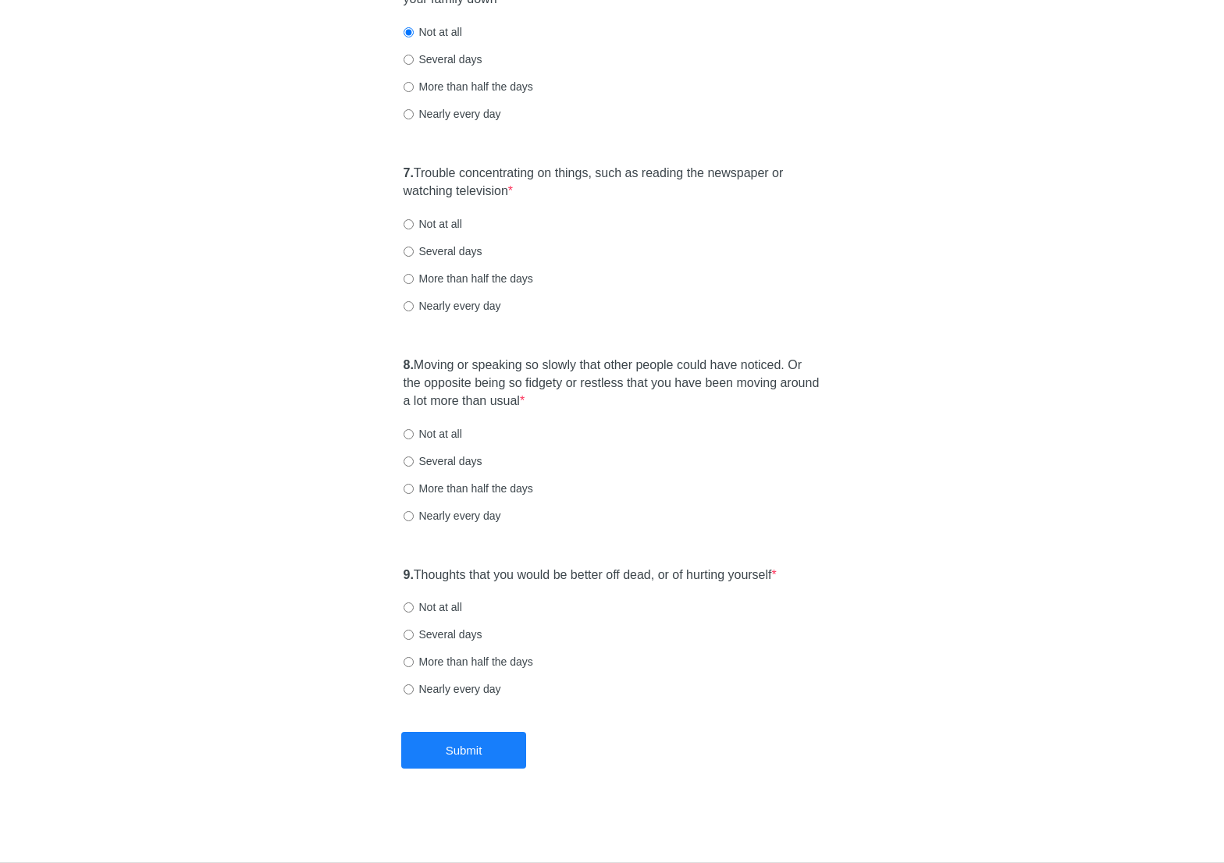
click at [456, 226] on label "Not at all" at bounding box center [432, 224] width 59 height 16
click at [414, 226] on input "Not at all" at bounding box center [408, 224] width 10 height 10
radio input "true"
drag, startPoint x: 659, startPoint y: 261, endPoint x: 662, endPoint y: 300, distance: 38.3
click at [659, 261] on div "7. Trouble concentrating on things, such as reading the newspaper or watching t…" at bounding box center [612, 247] width 433 height 180
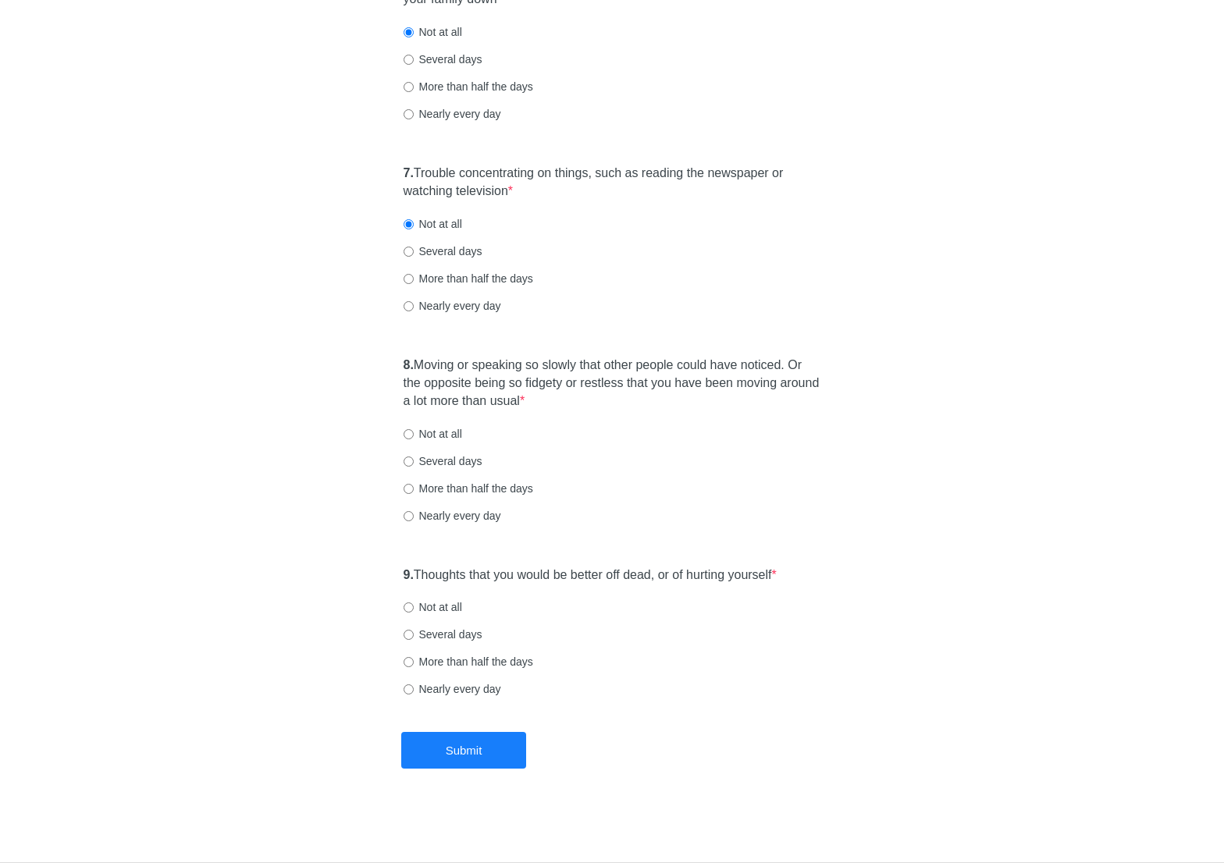
click at [679, 416] on div "8. Moving or speaking so slowly that other people could have noticed. Or the op…" at bounding box center [612, 448] width 433 height 198
click at [432, 434] on label "Not at all" at bounding box center [432, 434] width 59 height 16
click at [414, 434] on input "Not at all" at bounding box center [408, 434] width 10 height 10
radio input "true"
click at [660, 574] on label "9. Thoughts that you would be better off dead, or of hurting yourself *" at bounding box center [589, 576] width 373 height 18
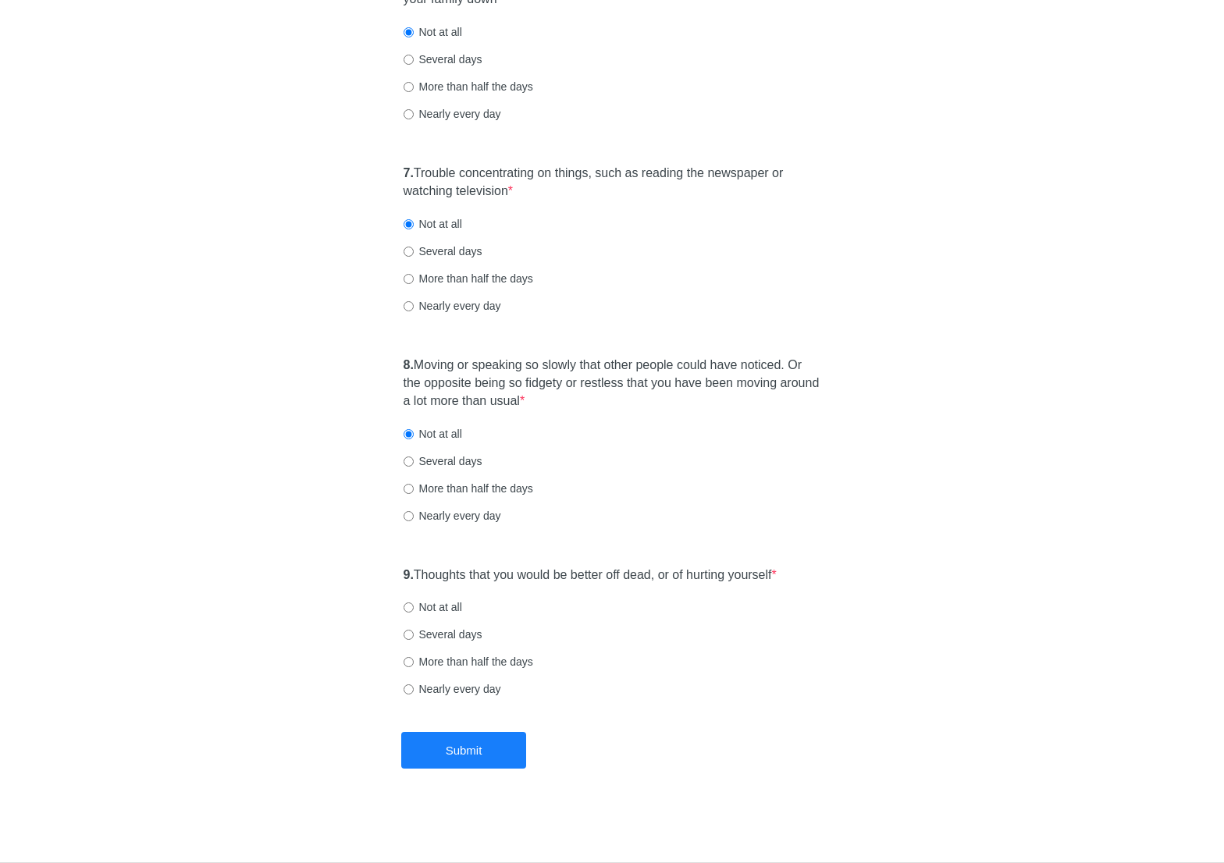
click at [442, 611] on label "Not at all" at bounding box center [432, 607] width 59 height 16
click at [414, 611] on input "Not at all" at bounding box center [408, 607] width 10 height 10
radio input "true"
click at [496, 757] on button "Submit" at bounding box center [463, 750] width 125 height 37
